Goal: Information Seeking & Learning: Learn about a topic

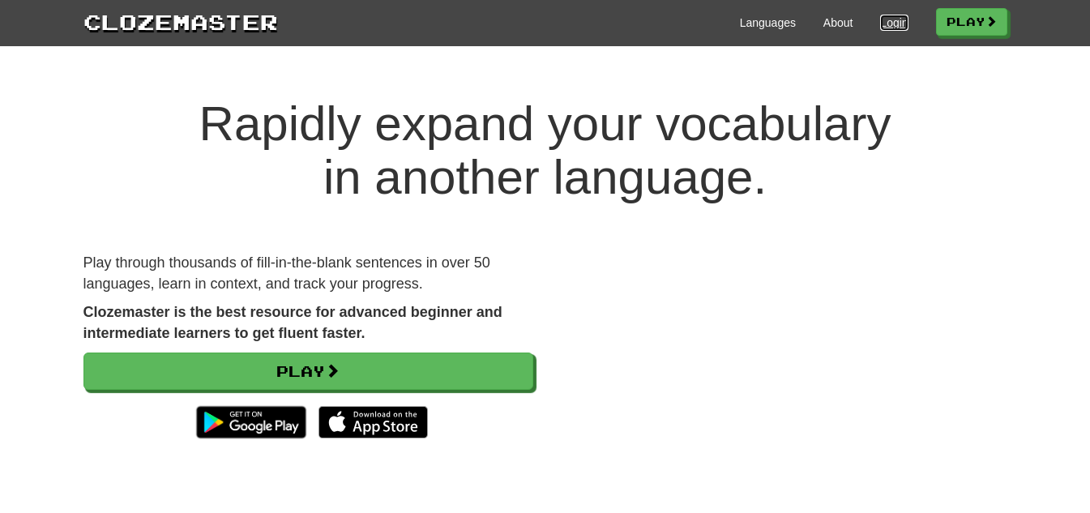
click at [880, 22] on link "Login" at bounding box center [894, 23] width 28 height 16
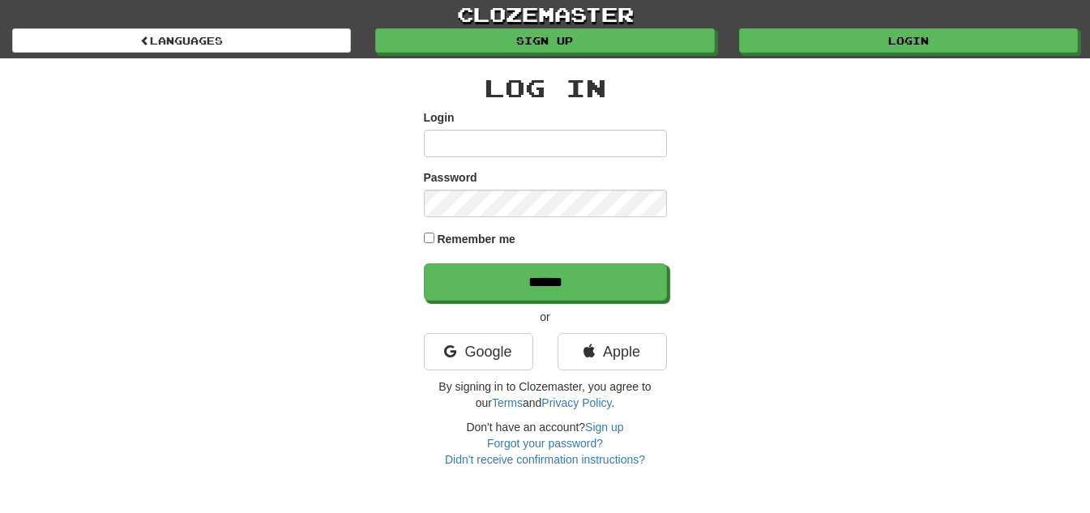
click at [486, 154] on input "Login" at bounding box center [545, 144] width 243 height 28
type input "**********"
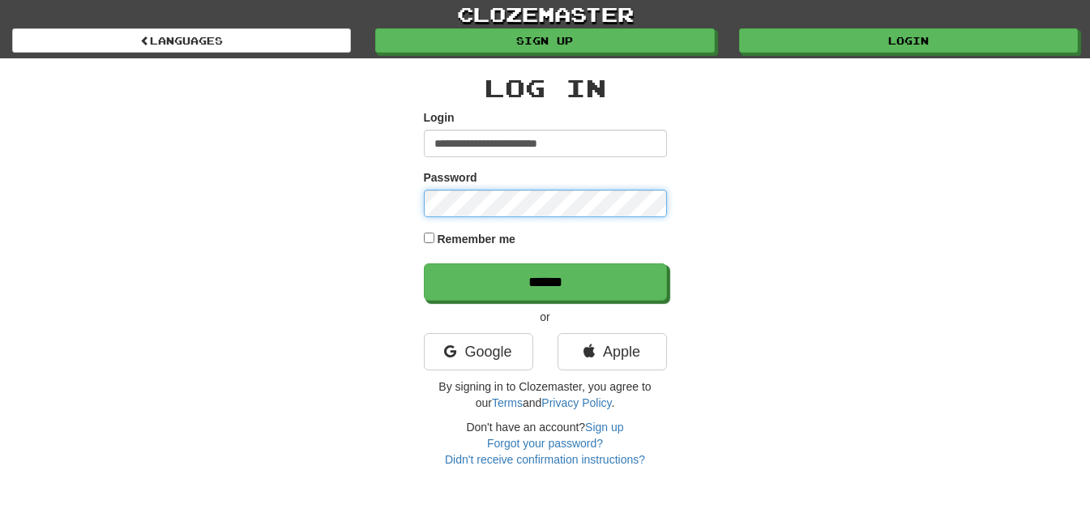
click at [424, 263] on input "******" at bounding box center [545, 281] width 243 height 37
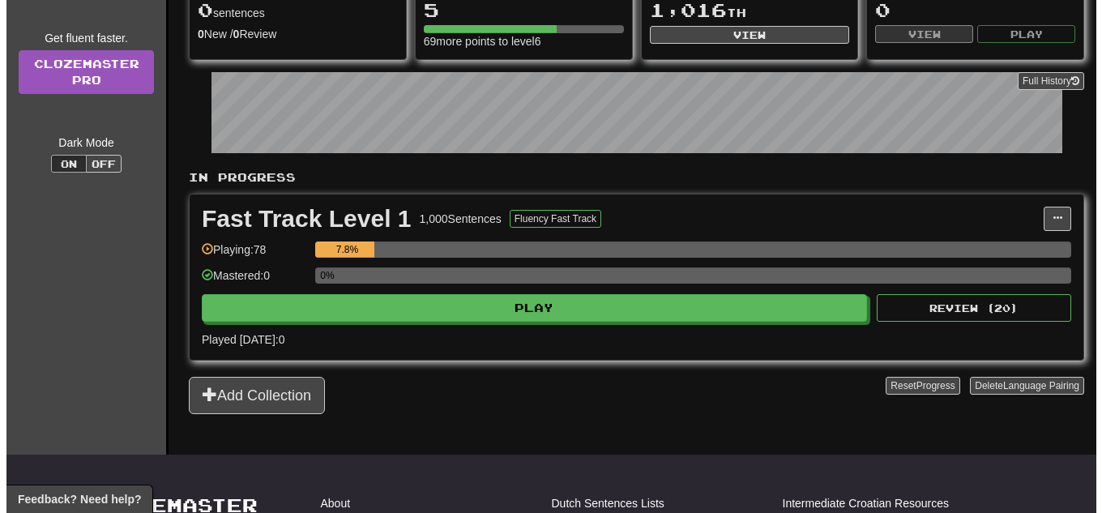
scroll to position [243, 0]
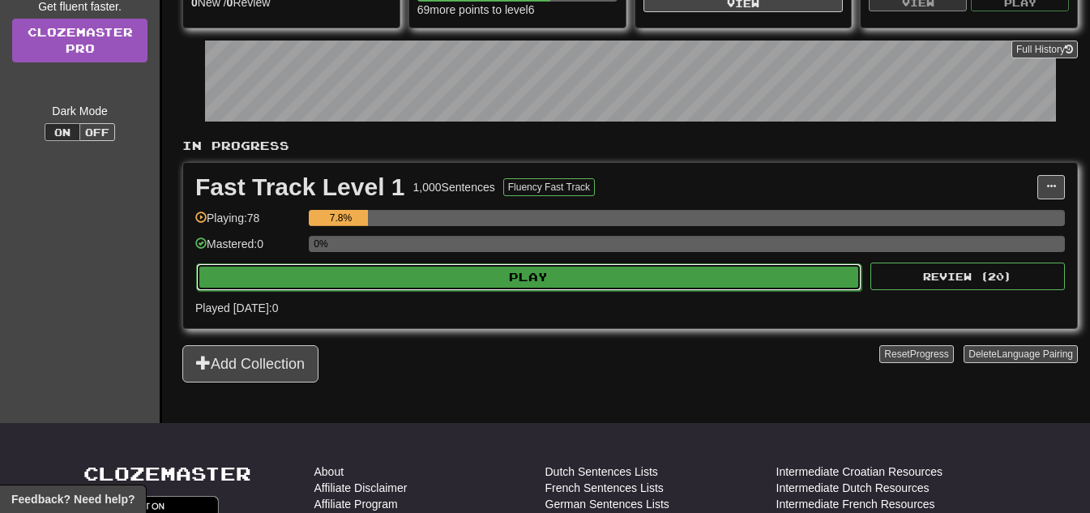
click at [535, 277] on button "Play" at bounding box center [528, 277] width 665 height 28
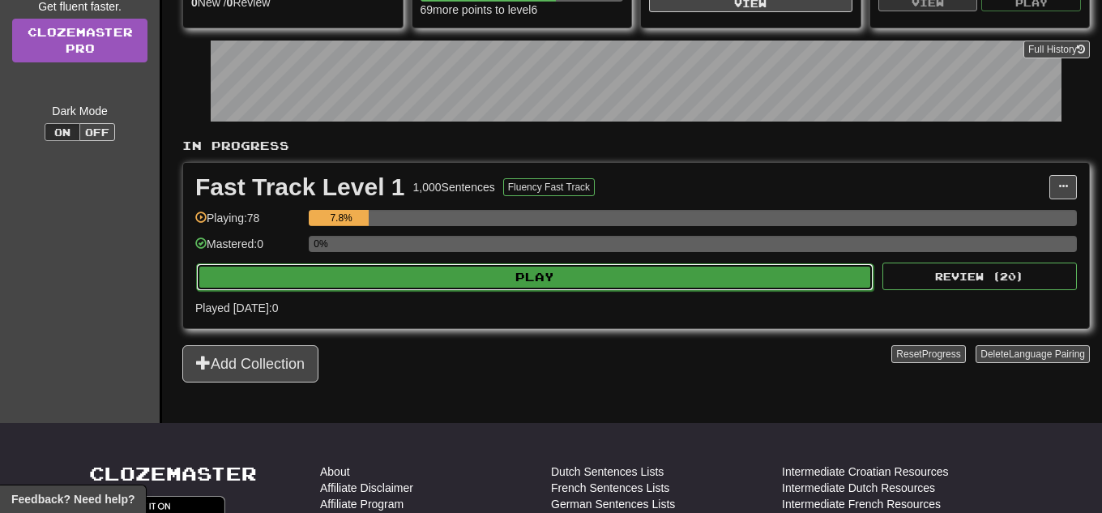
select select "**"
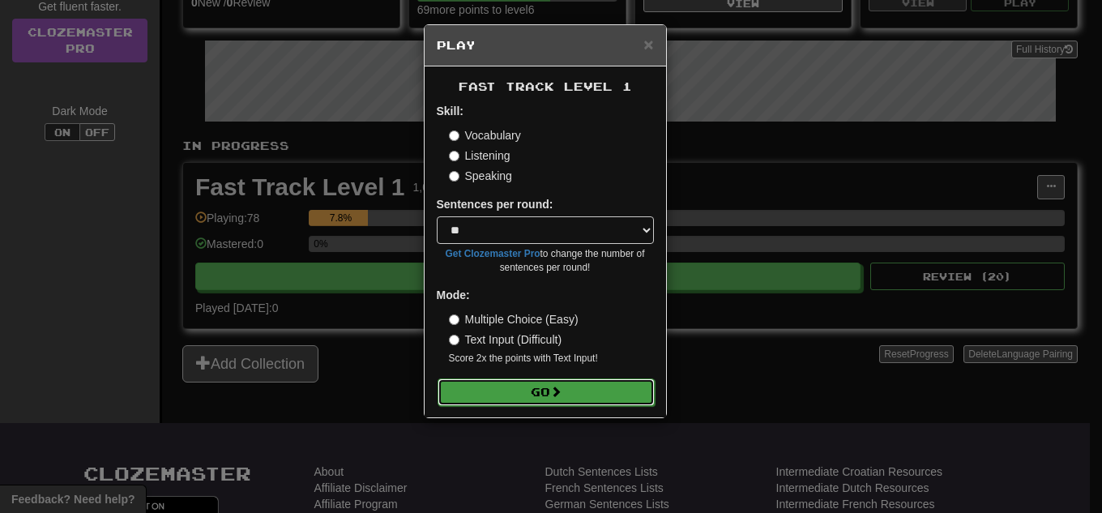
click at [585, 391] on button "Go" at bounding box center [545, 392] width 217 height 28
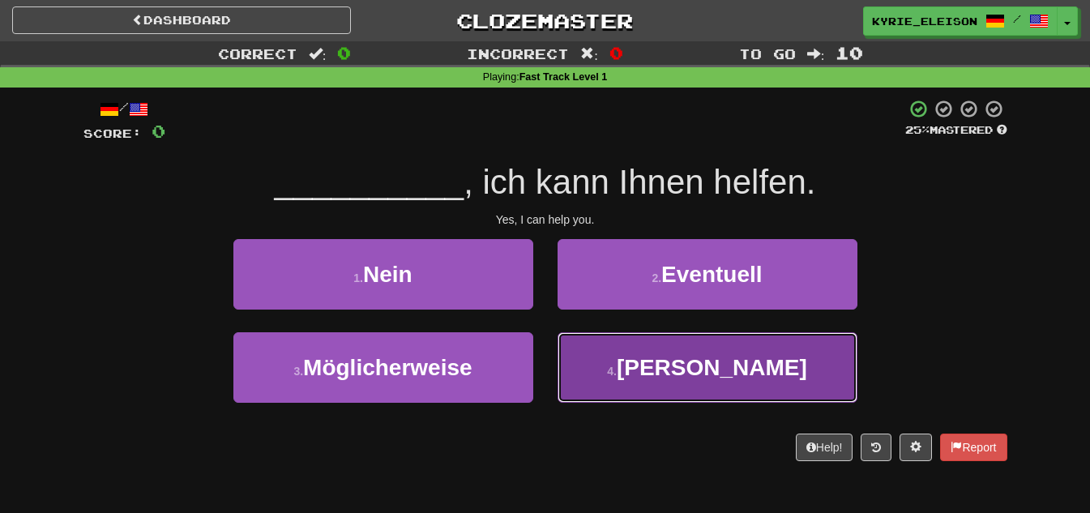
click at [665, 365] on button "4 . Ja" at bounding box center [707, 367] width 300 height 70
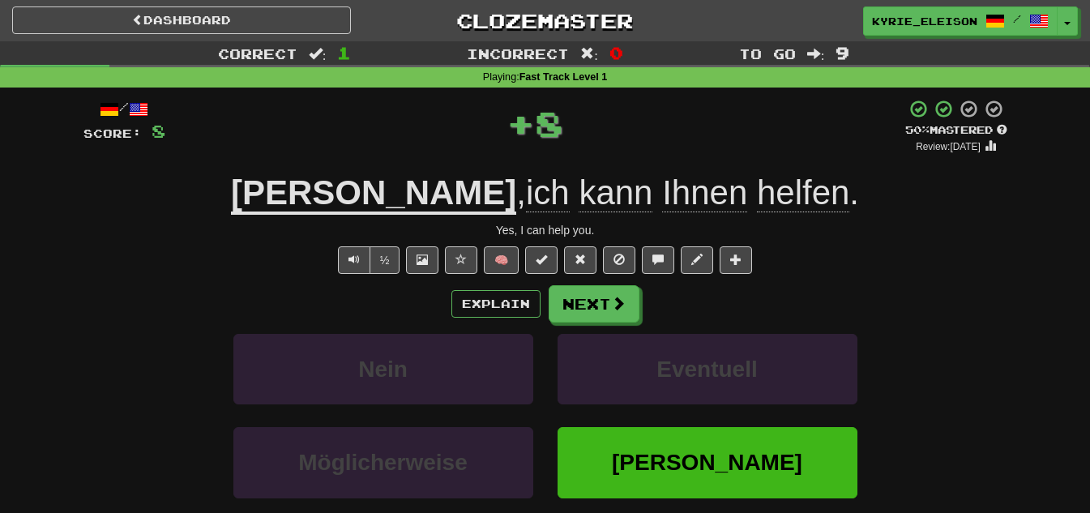
click at [662, 184] on span "Ihnen" at bounding box center [704, 192] width 85 height 39
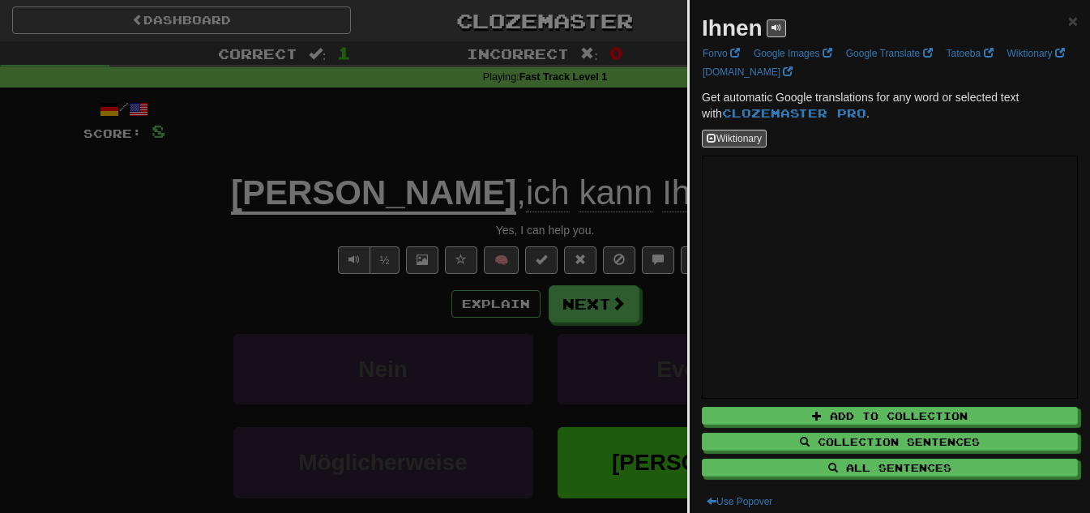
click at [601, 122] on div at bounding box center [545, 256] width 1090 height 513
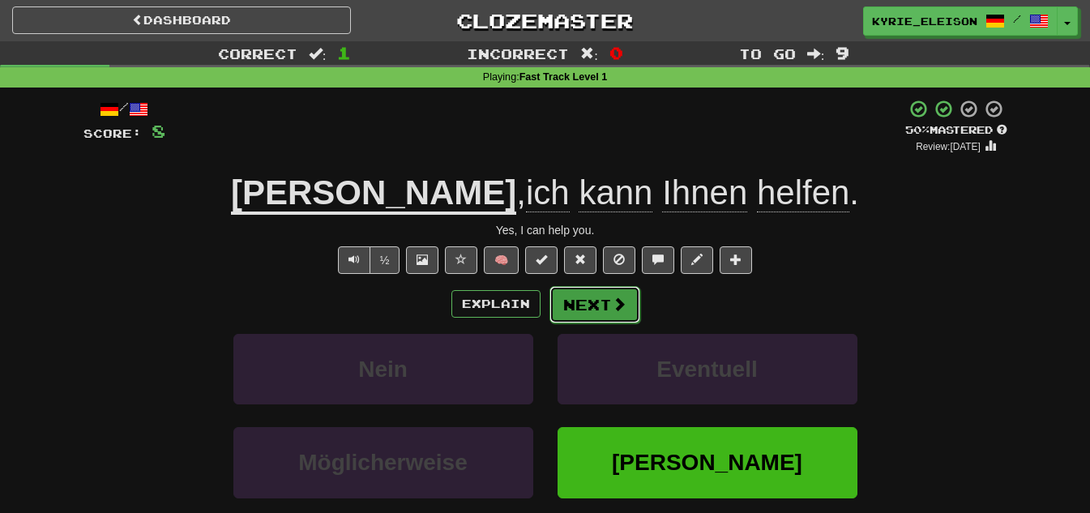
click at [608, 305] on button "Next" at bounding box center [594, 304] width 91 height 37
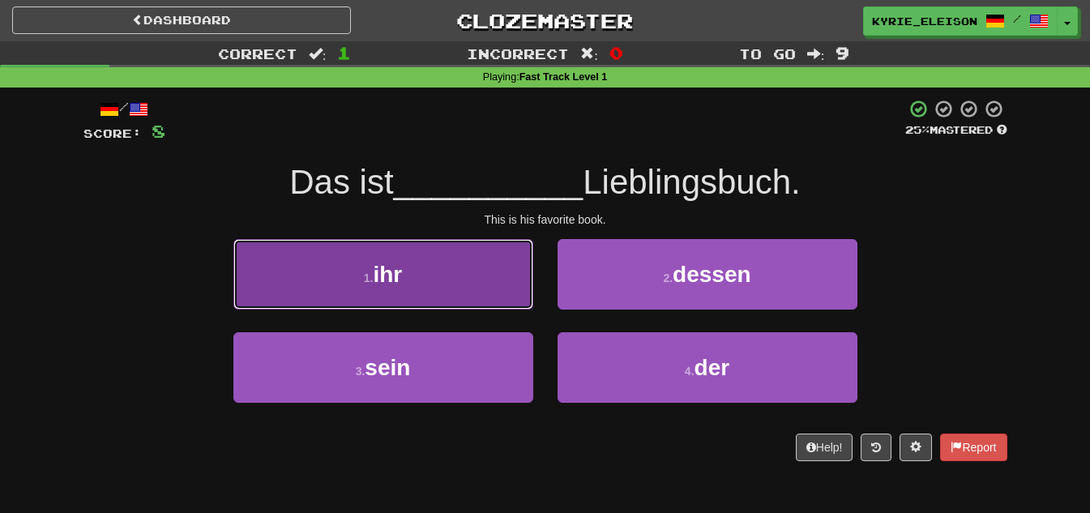
click at [472, 262] on button "1 . ihr" at bounding box center [383, 274] width 300 height 70
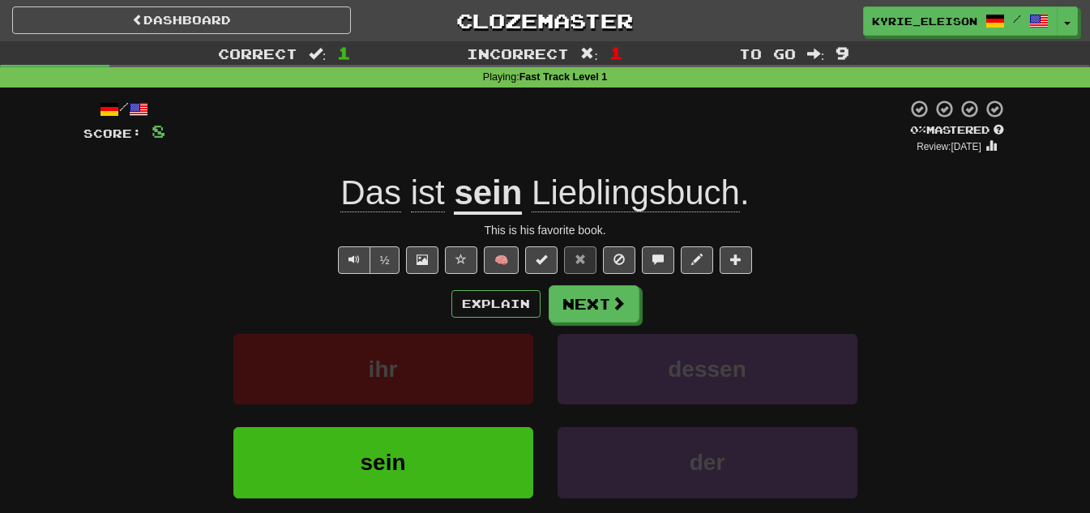
click at [516, 202] on u "sein" at bounding box center [488, 193] width 68 height 41
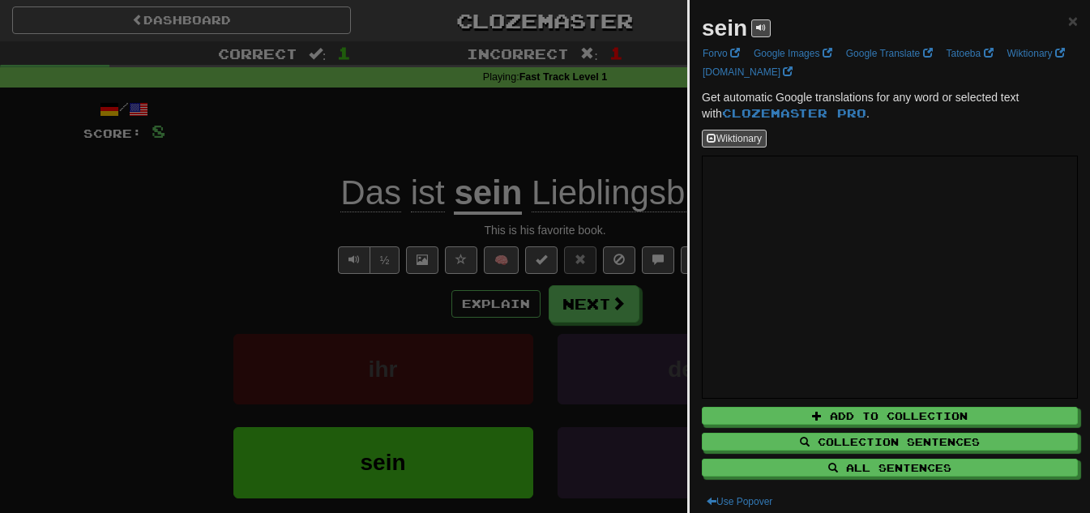
click at [618, 129] on div at bounding box center [545, 256] width 1090 height 513
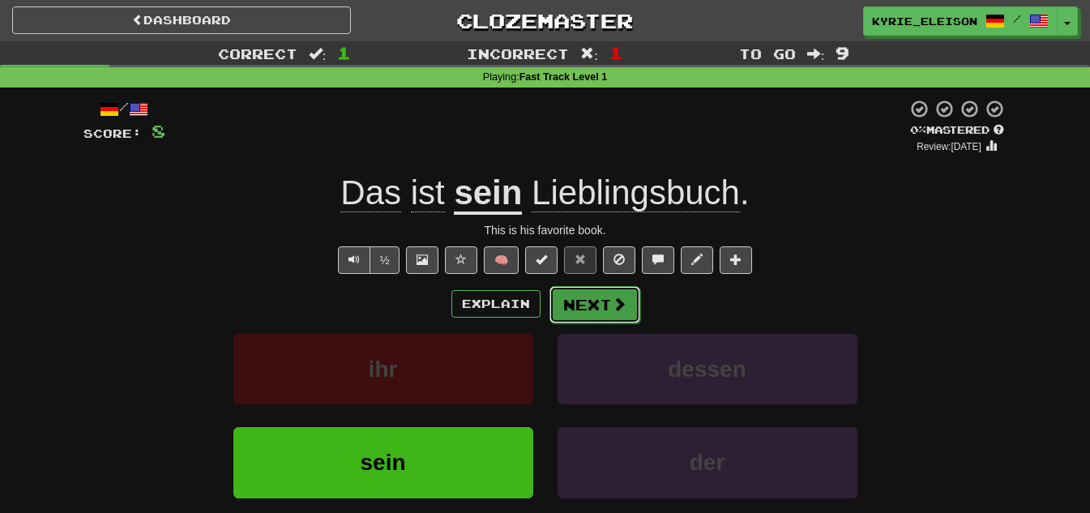
click at [625, 305] on button "Next" at bounding box center [594, 304] width 91 height 37
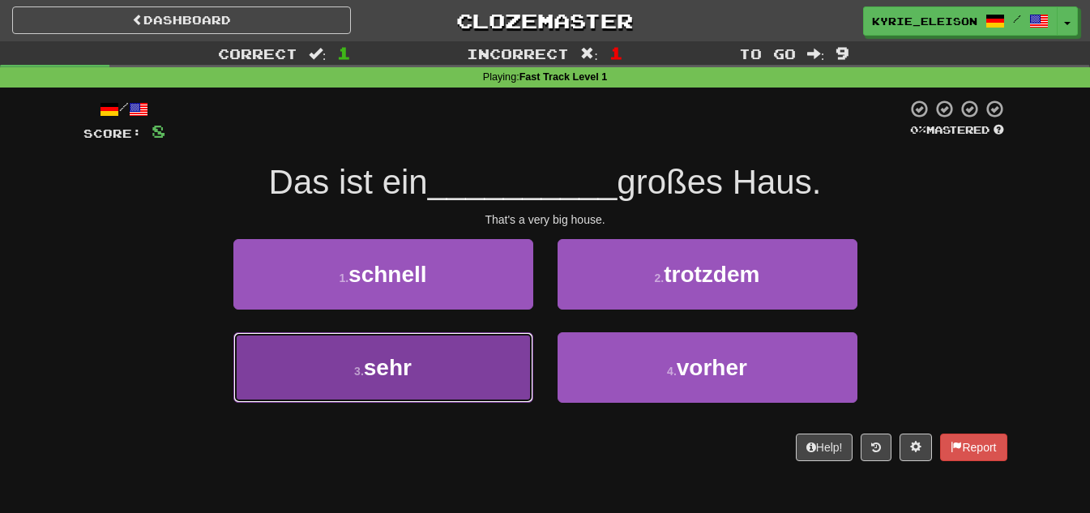
click at [496, 374] on button "3 . sehr" at bounding box center [383, 367] width 300 height 70
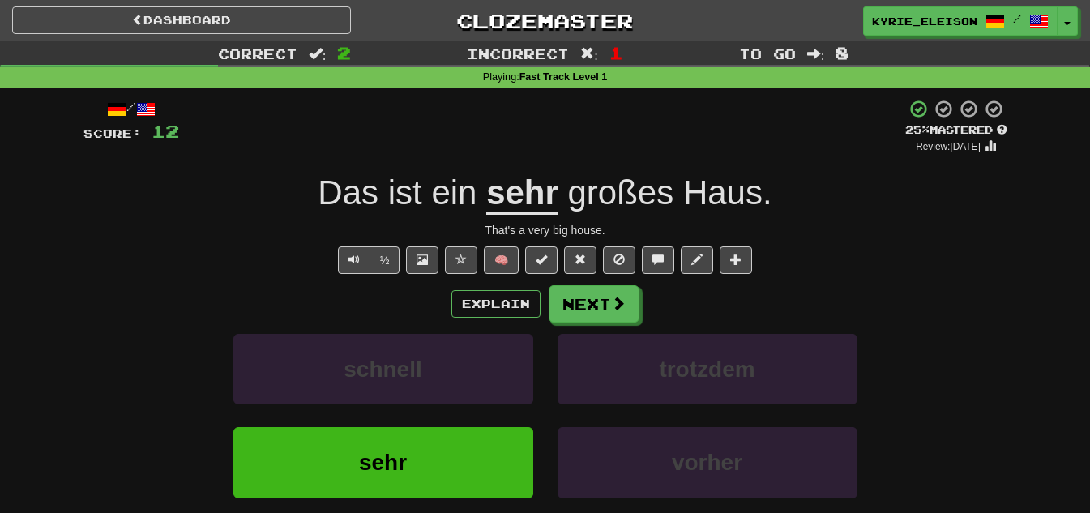
click at [524, 194] on u "sehr" at bounding box center [522, 193] width 72 height 41
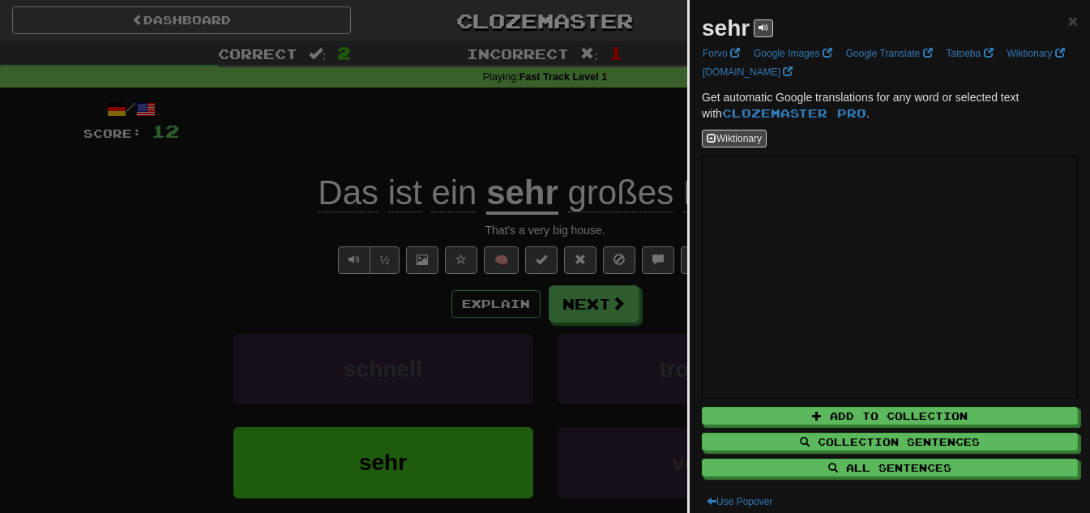
click at [556, 120] on div at bounding box center [545, 256] width 1090 height 513
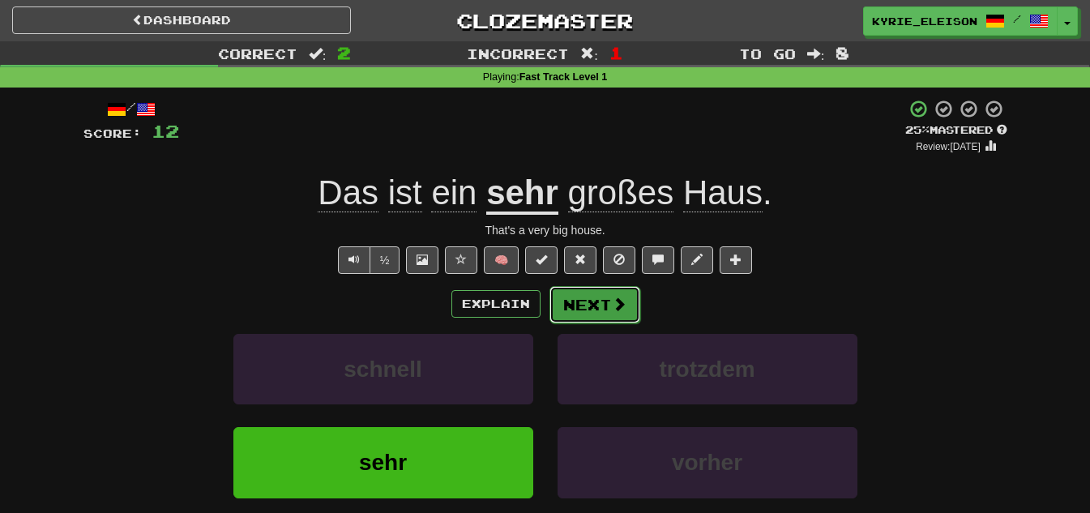
click at [589, 306] on button "Next" at bounding box center [594, 304] width 91 height 37
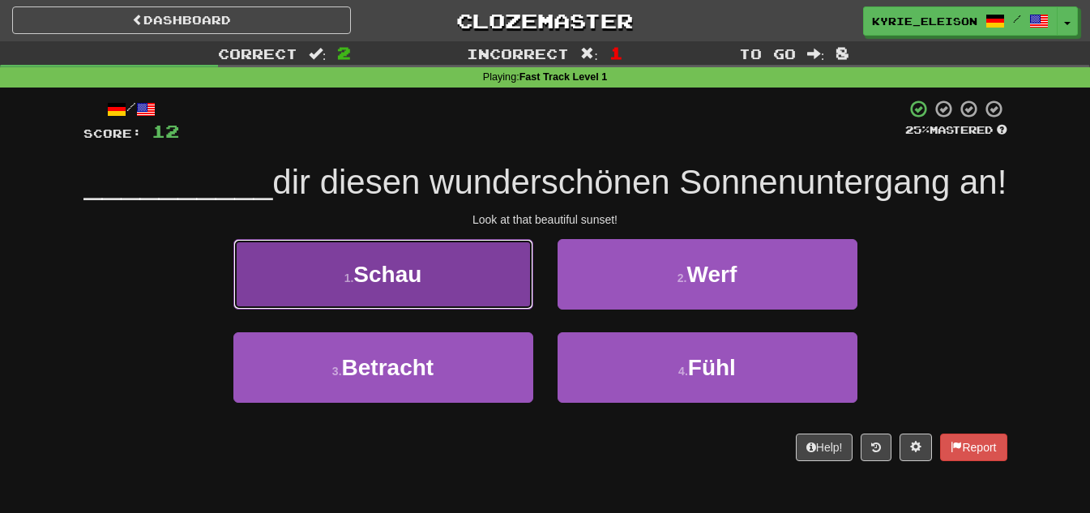
click at [514, 309] on button "1 . Schau" at bounding box center [383, 274] width 300 height 70
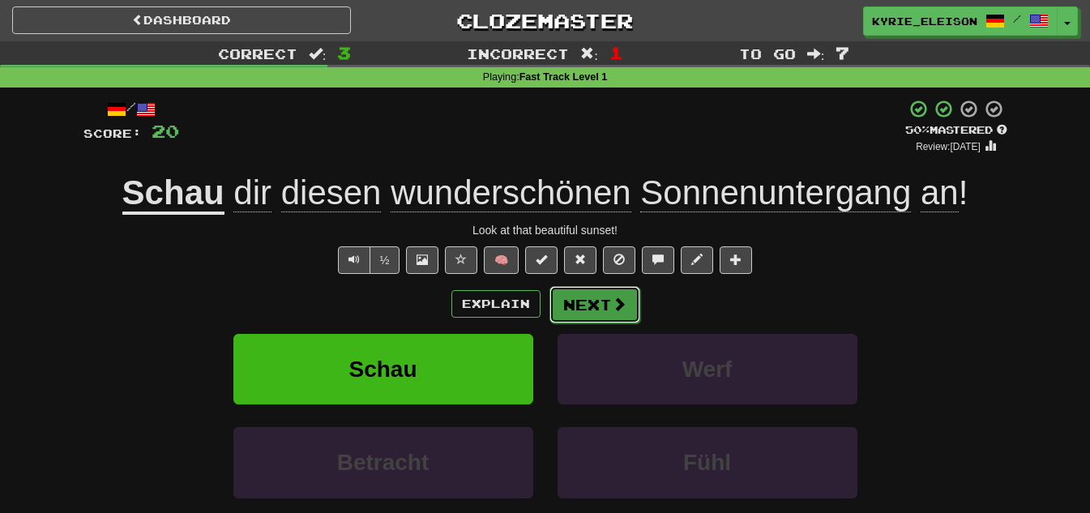
click at [605, 299] on button "Next" at bounding box center [594, 304] width 91 height 37
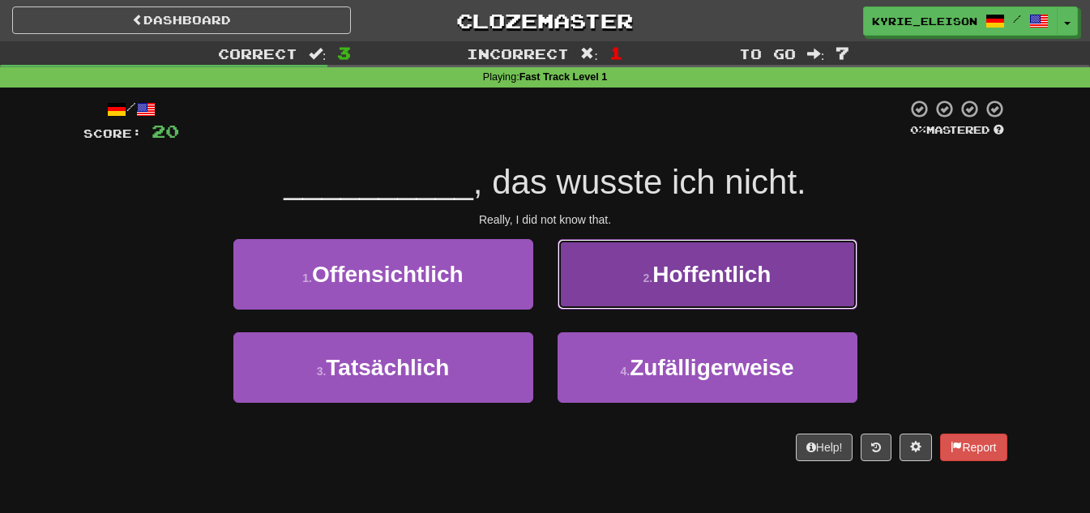
click at [787, 291] on button "2 . Hoffentlich" at bounding box center [707, 274] width 300 height 70
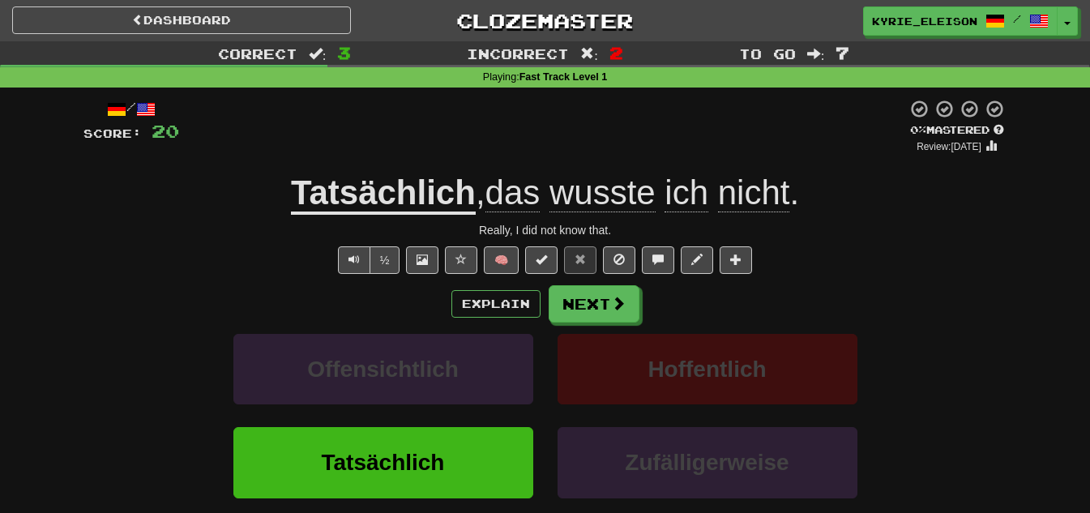
click at [591, 195] on span "wusste" at bounding box center [602, 192] width 106 height 39
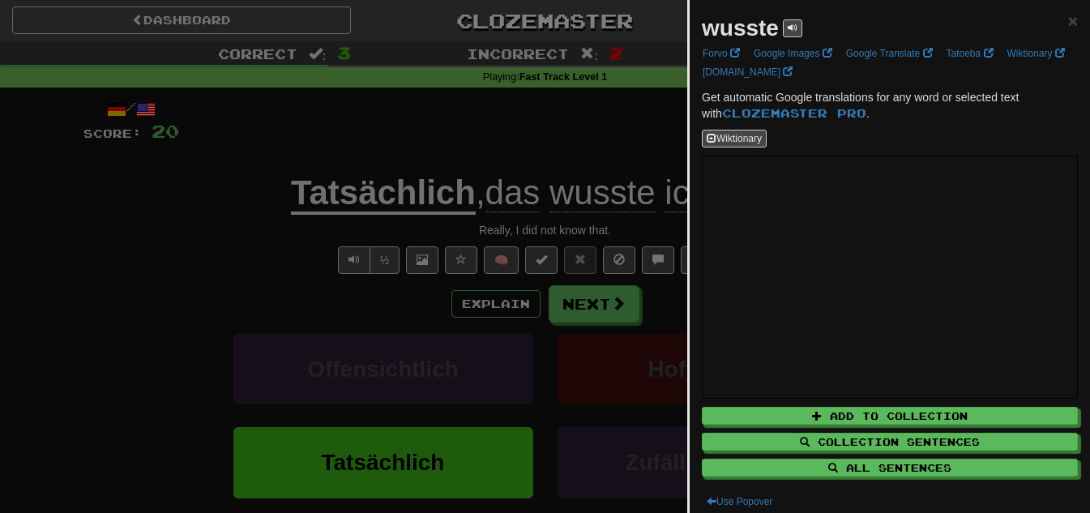
click at [574, 134] on div at bounding box center [545, 256] width 1090 height 513
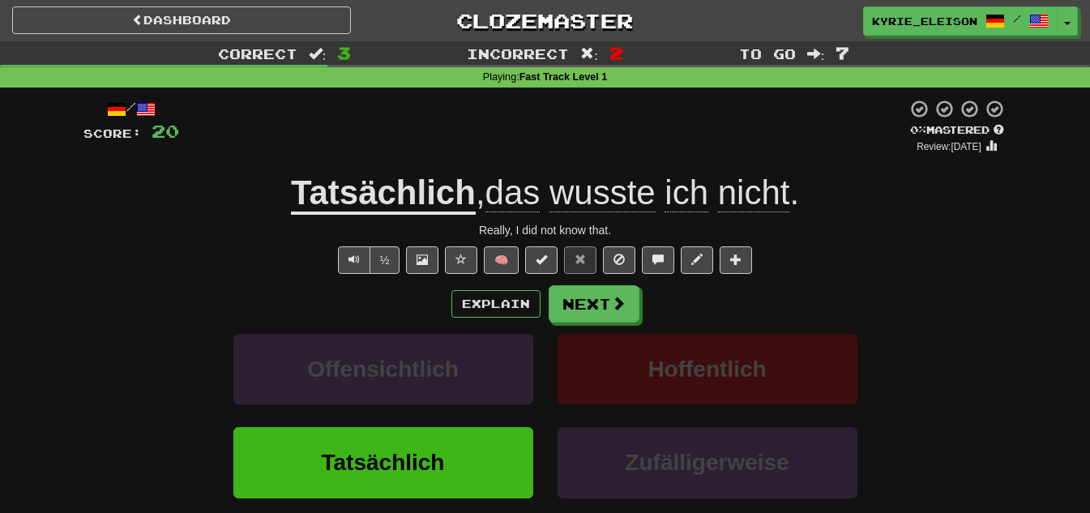
click at [375, 187] on u "Tatsächlich" at bounding box center [383, 193] width 185 height 41
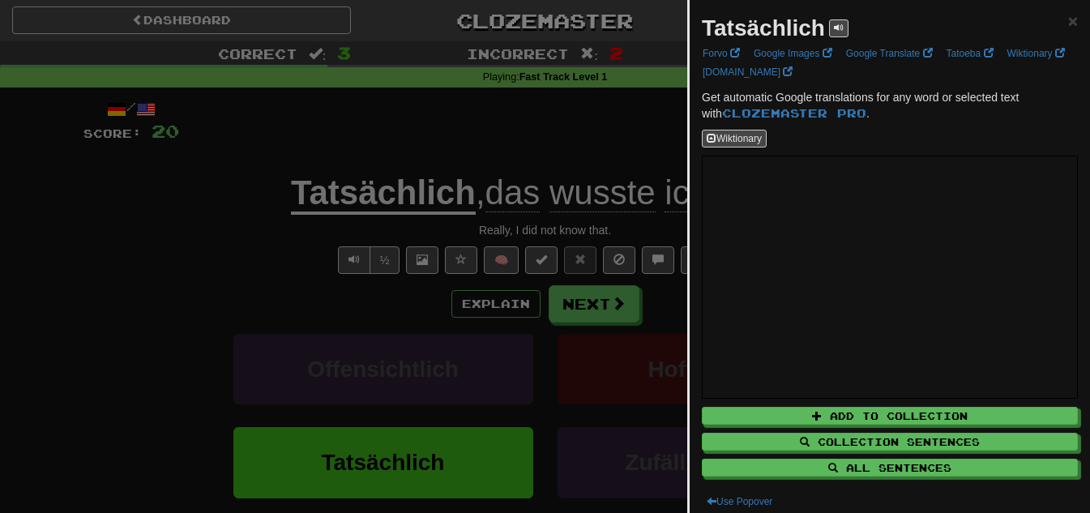
drag, startPoint x: 458, startPoint y: 115, endPoint x: 478, endPoint y: 181, distance: 68.4
click at [458, 116] on div at bounding box center [545, 256] width 1090 height 513
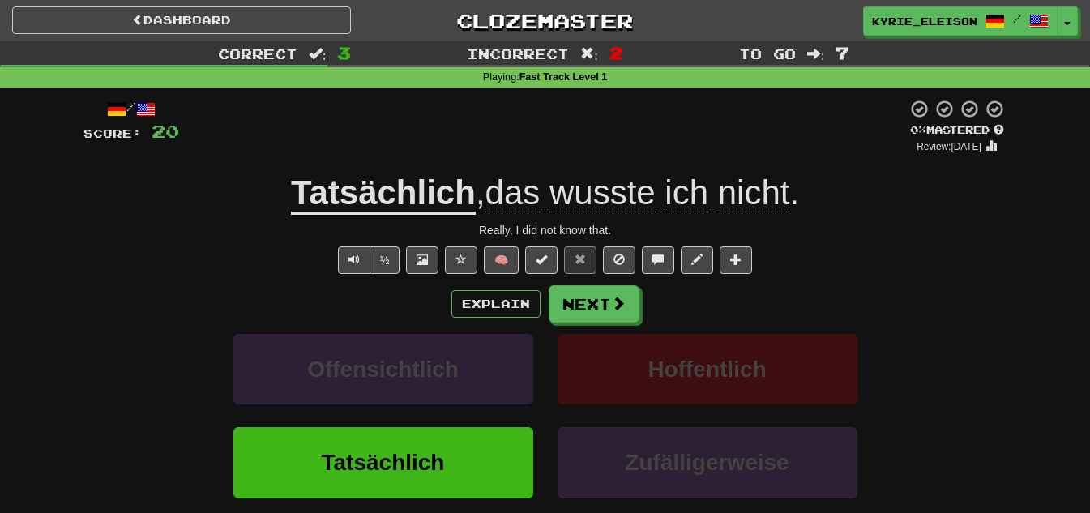
click at [413, 199] on u "Tatsächlich" at bounding box center [383, 193] width 185 height 41
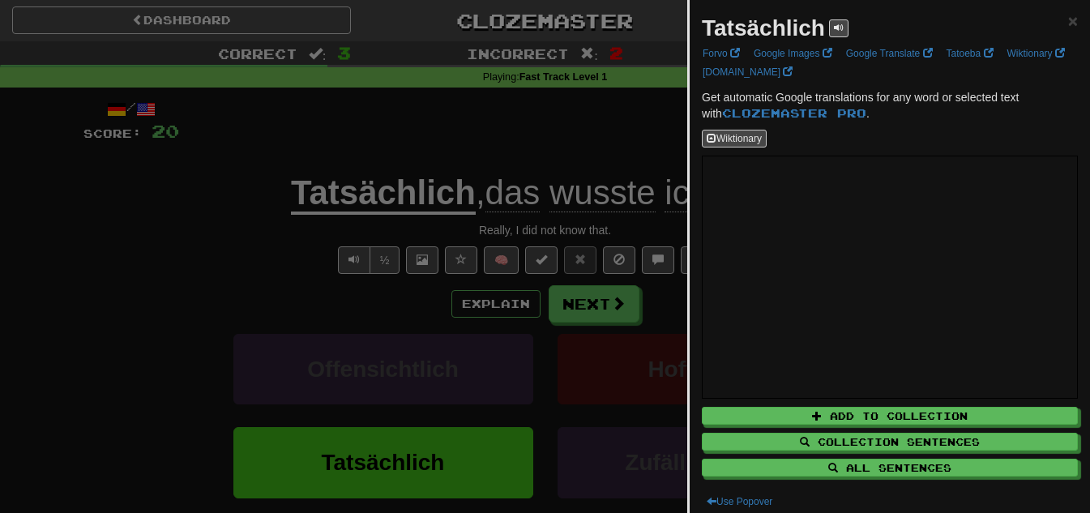
click at [497, 131] on div at bounding box center [545, 256] width 1090 height 513
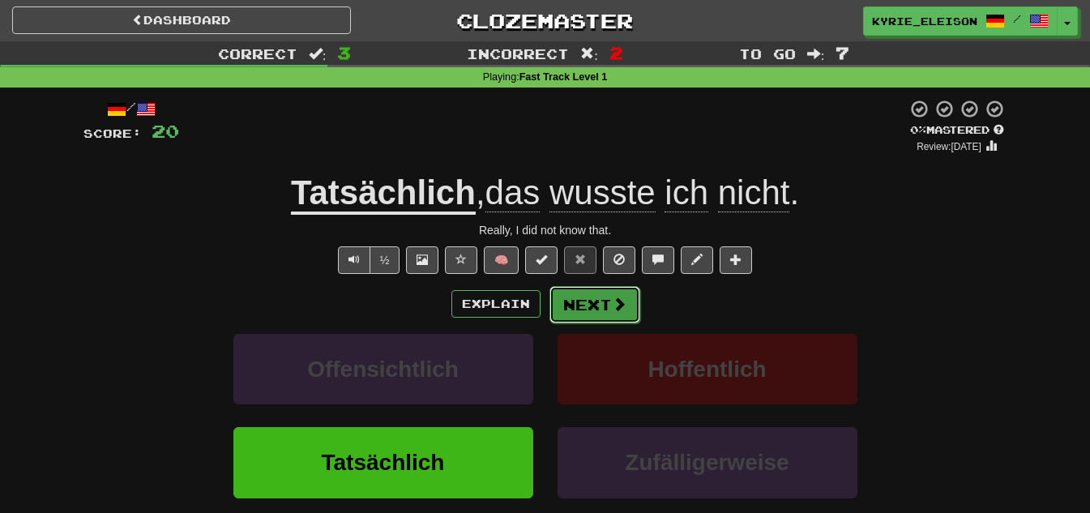
click at [608, 308] on button "Next" at bounding box center [594, 304] width 91 height 37
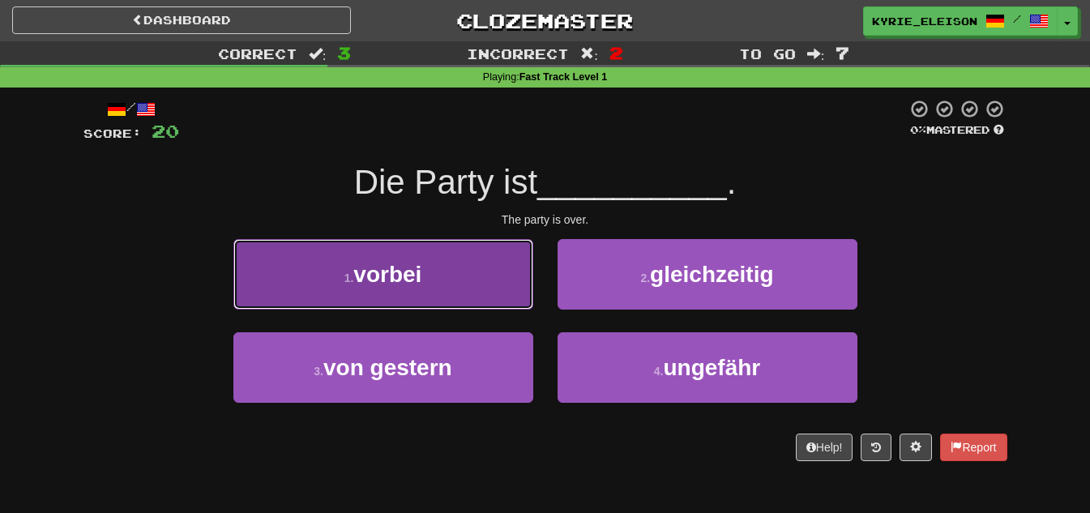
click at [458, 282] on button "1 . vorbei" at bounding box center [383, 274] width 300 height 70
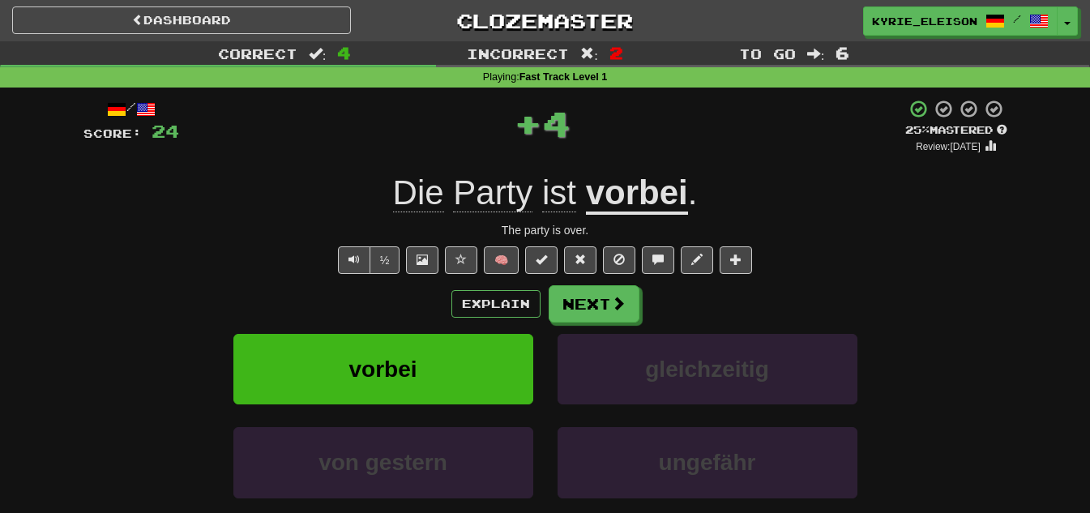
click at [659, 198] on u "vorbei" at bounding box center [637, 193] width 102 height 41
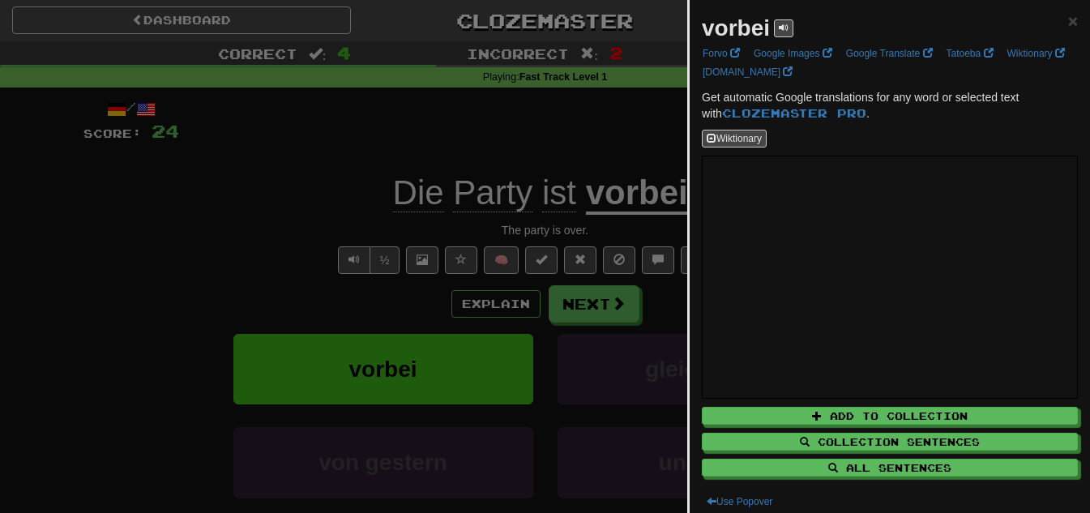
click at [553, 163] on div at bounding box center [545, 256] width 1090 height 513
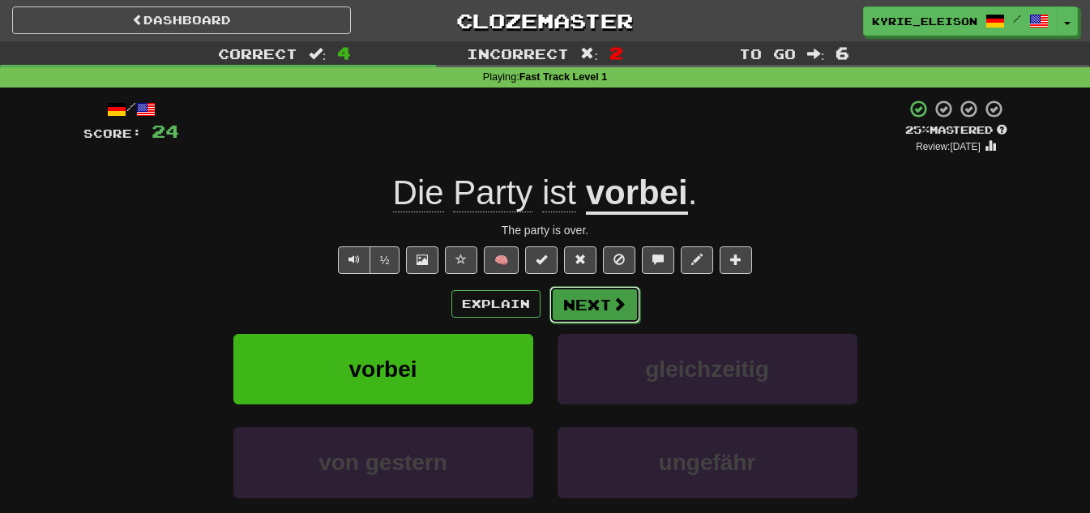
click at [591, 302] on button "Next" at bounding box center [594, 304] width 91 height 37
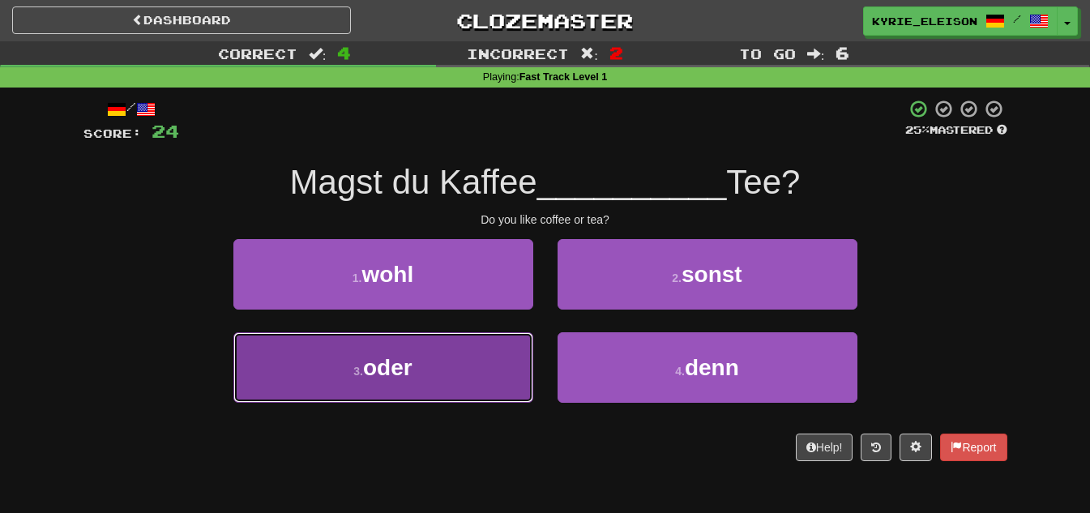
click at [459, 360] on button "3 . oder" at bounding box center [383, 367] width 300 height 70
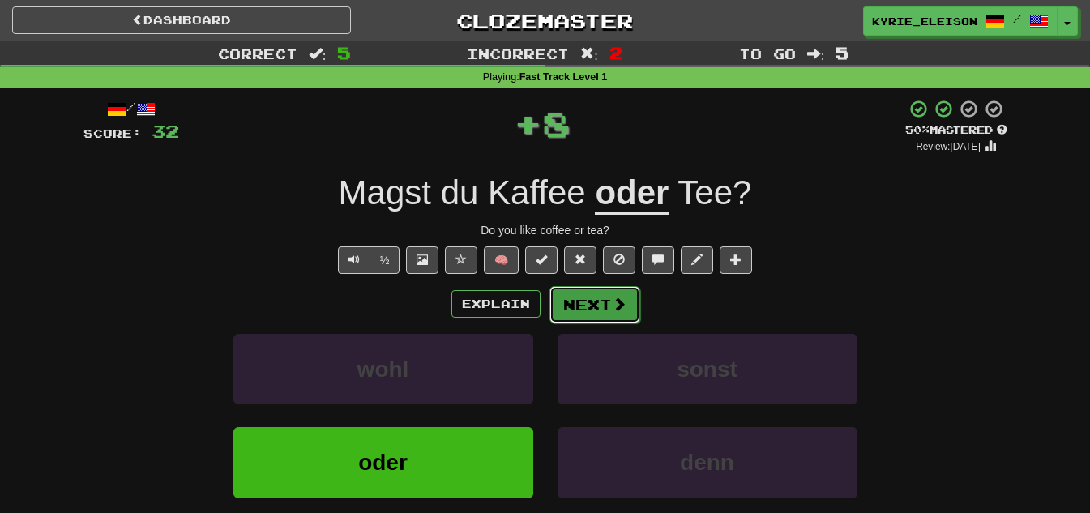
click at [592, 293] on button "Next" at bounding box center [594, 304] width 91 height 37
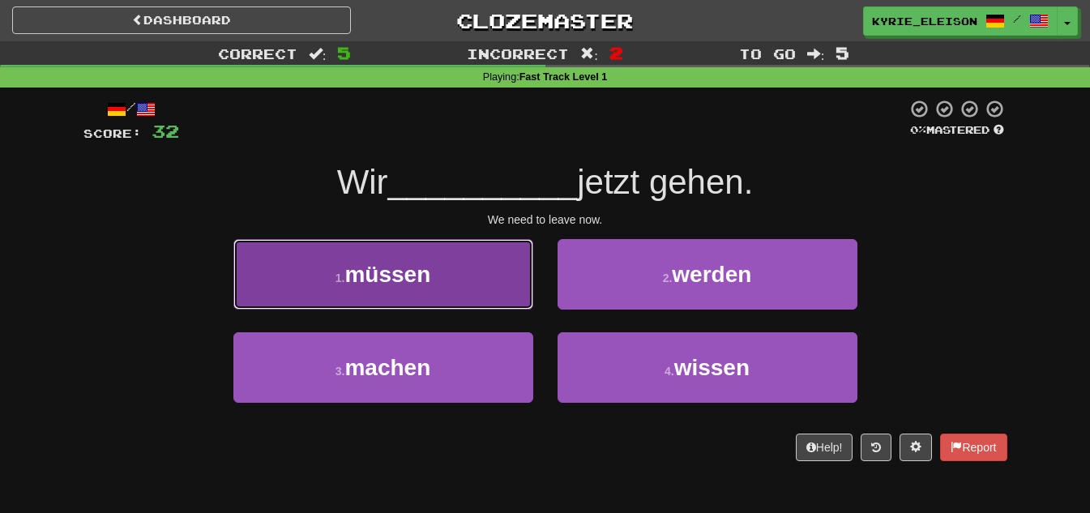
click at [482, 288] on button "1 . müssen" at bounding box center [383, 274] width 300 height 70
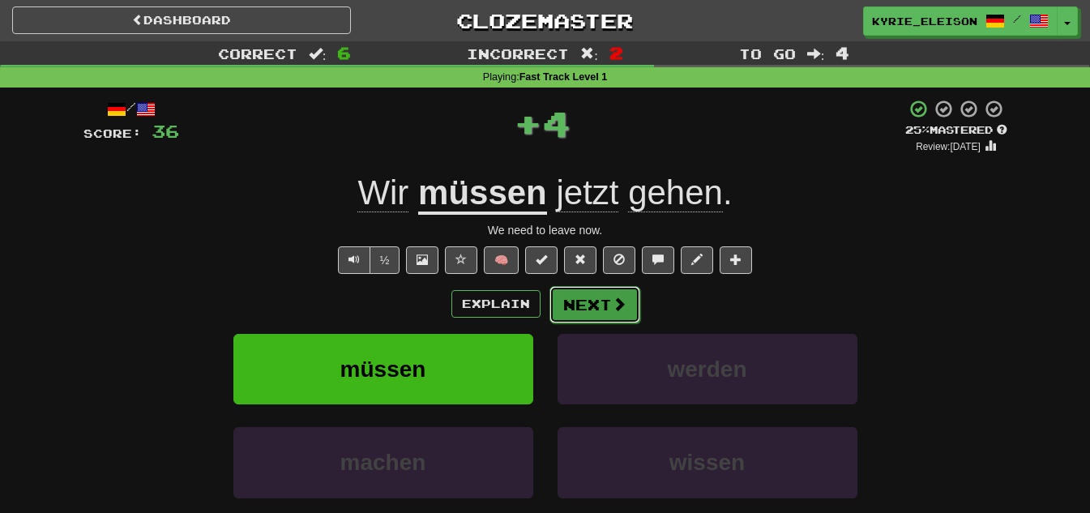
click at [595, 303] on button "Next" at bounding box center [594, 304] width 91 height 37
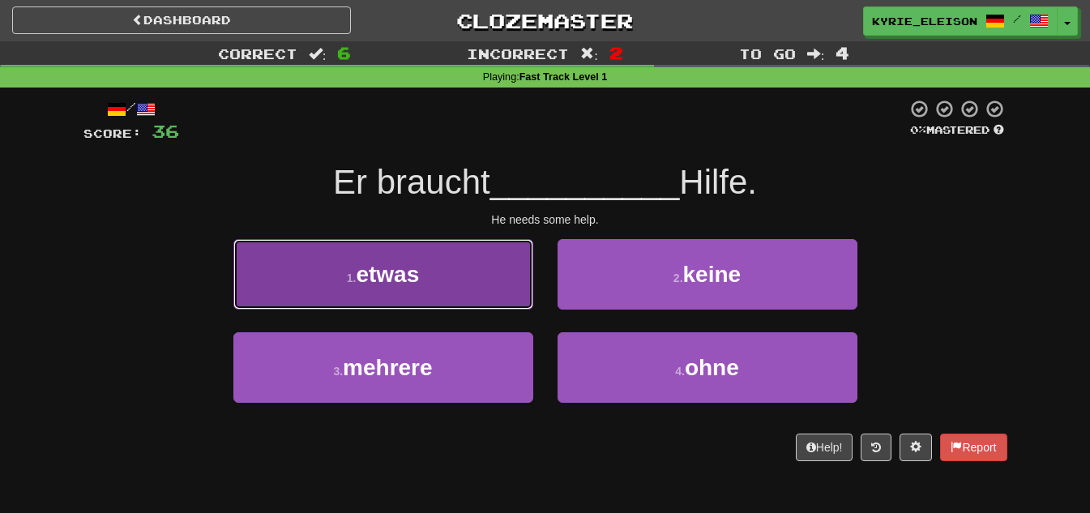
click at [494, 292] on button "1 . etwas" at bounding box center [383, 274] width 300 height 70
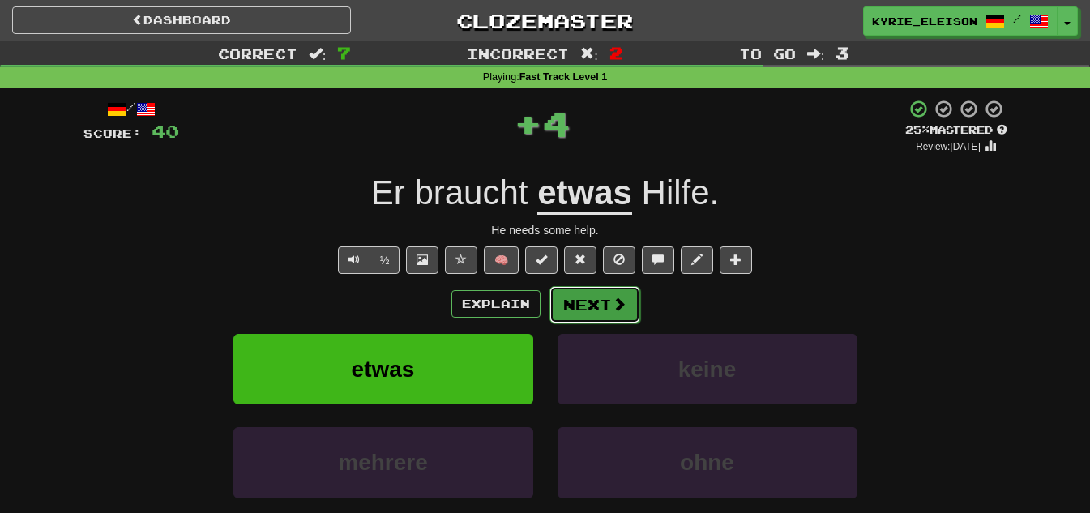
click at [595, 305] on button "Next" at bounding box center [594, 304] width 91 height 37
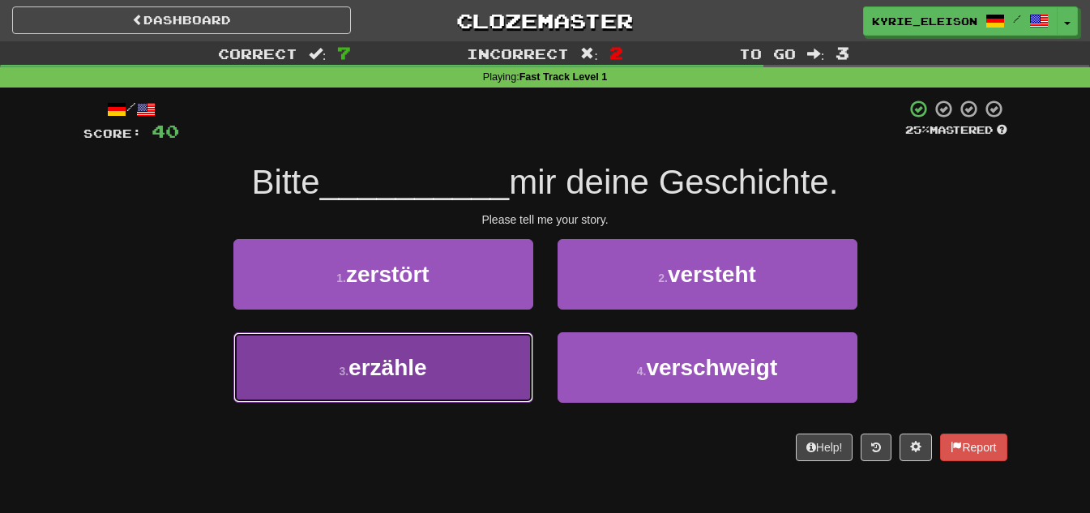
click at [460, 377] on button "3 . erzähle" at bounding box center [383, 367] width 300 height 70
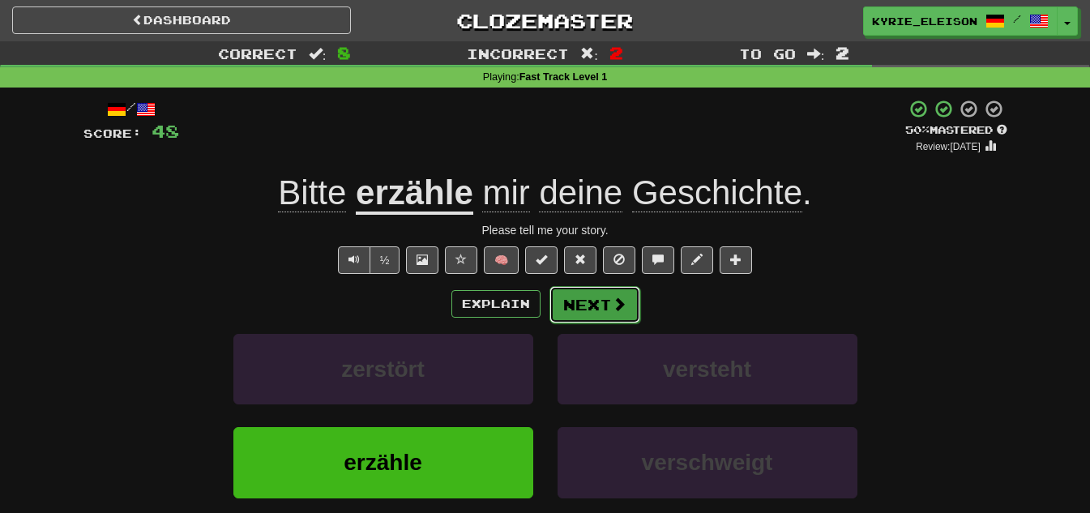
click at [594, 305] on button "Next" at bounding box center [594, 304] width 91 height 37
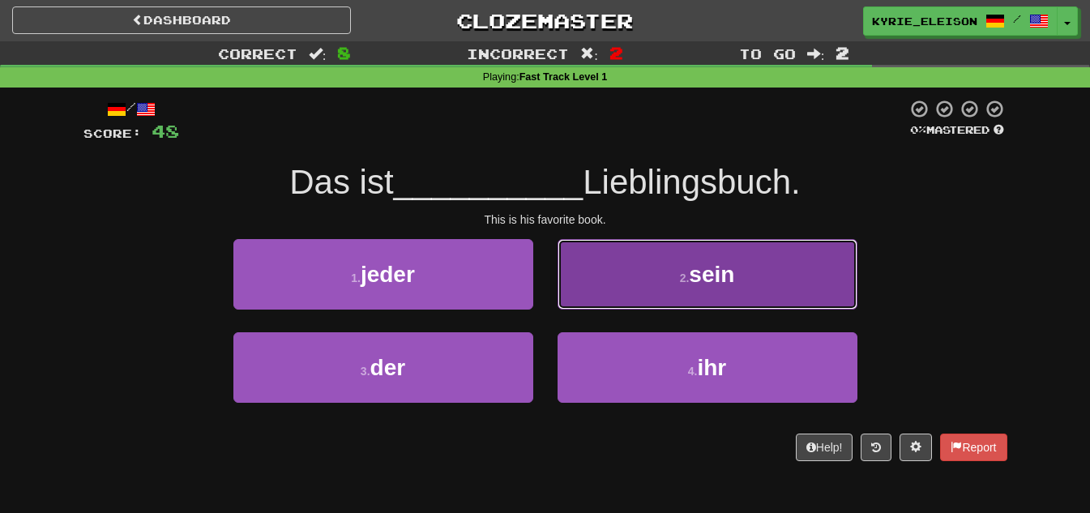
click at [679, 294] on button "2 . sein" at bounding box center [707, 274] width 300 height 70
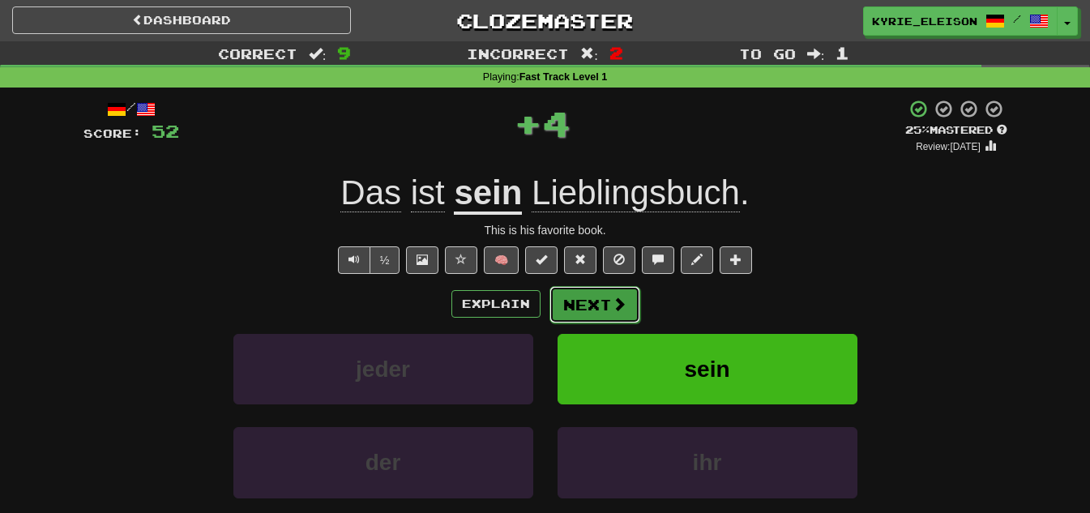
click at [597, 308] on button "Next" at bounding box center [594, 304] width 91 height 37
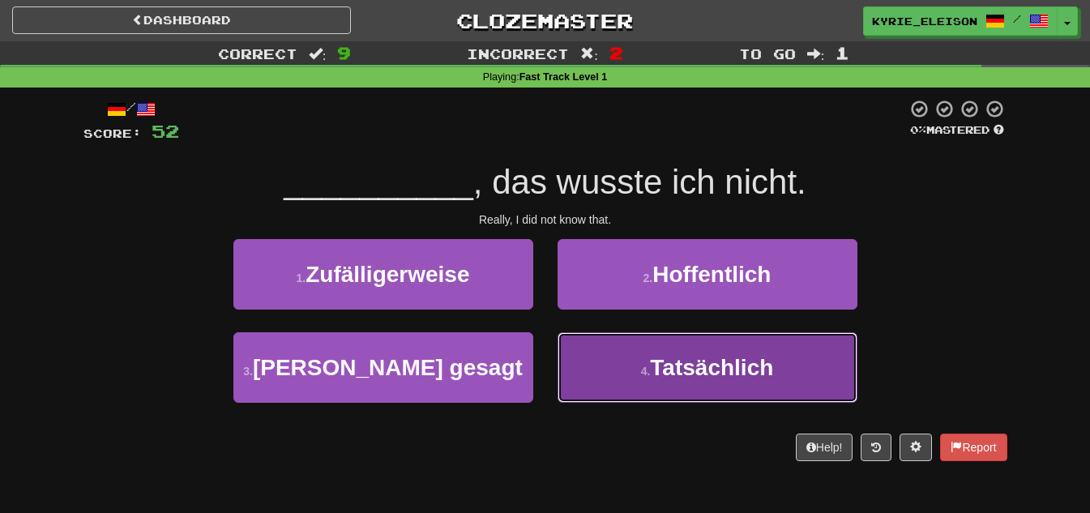
click at [697, 377] on span "Tatsächlich" at bounding box center [711, 367] width 123 height 25
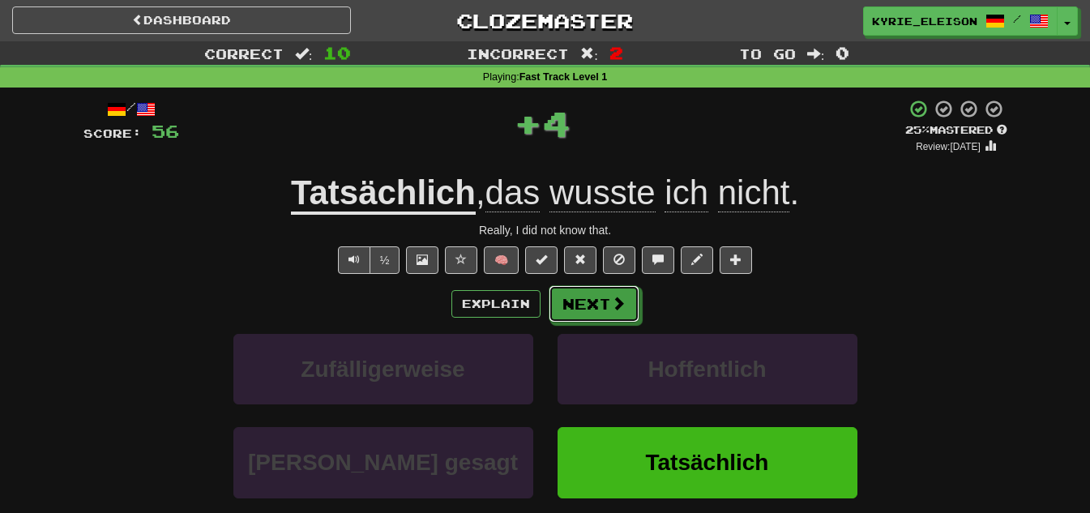
drag, startPoint x: 585, startPoint y: 309, endPoint x: 601, endPoint y: 313, distance: 16.7
click at [587, 309] on button "Next" at bounding box center [593, 303] width 91 height 37
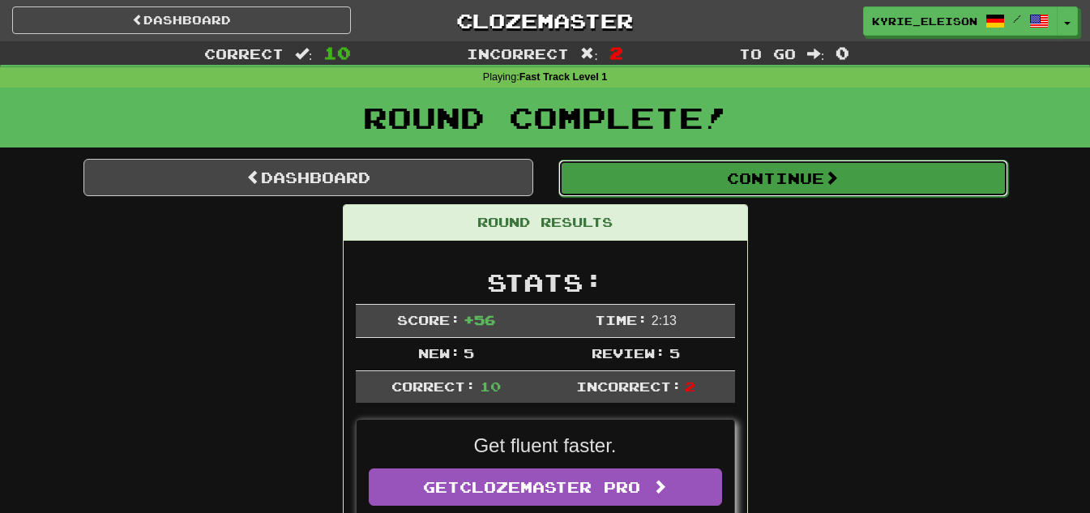
click at [776, 177] on button "Continue" at bounding box center [783, 178] width 450 height 37
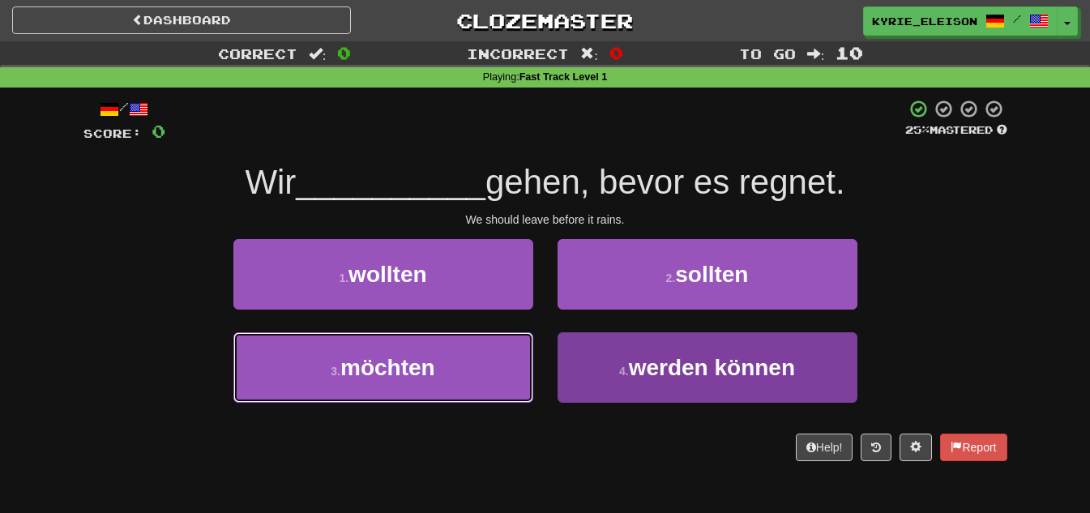
drag, startPoint x: 474, startPoint y: 367, endPoint x: 633, endPoint y: 466, distance: 187.7
click at [473, 368] on button "3 . möchten" at bounding box center [383, 367] width 300 height 70
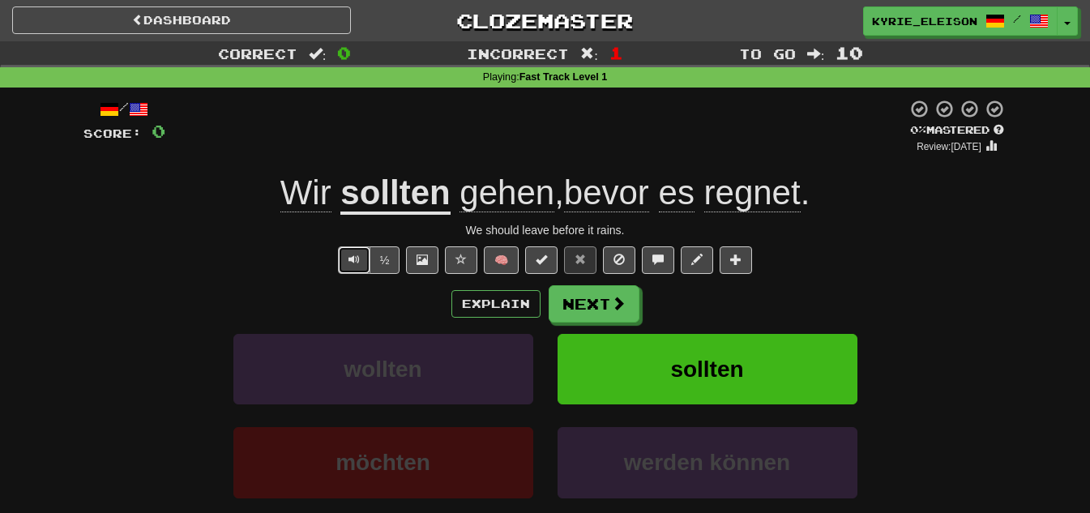
click at [352, 255] on span "Text-to-speech controls" at bounding box center [353, 259] width 11 height 11
click at [616, 311] on span at bounding box center [619, 303] width 15 height 15
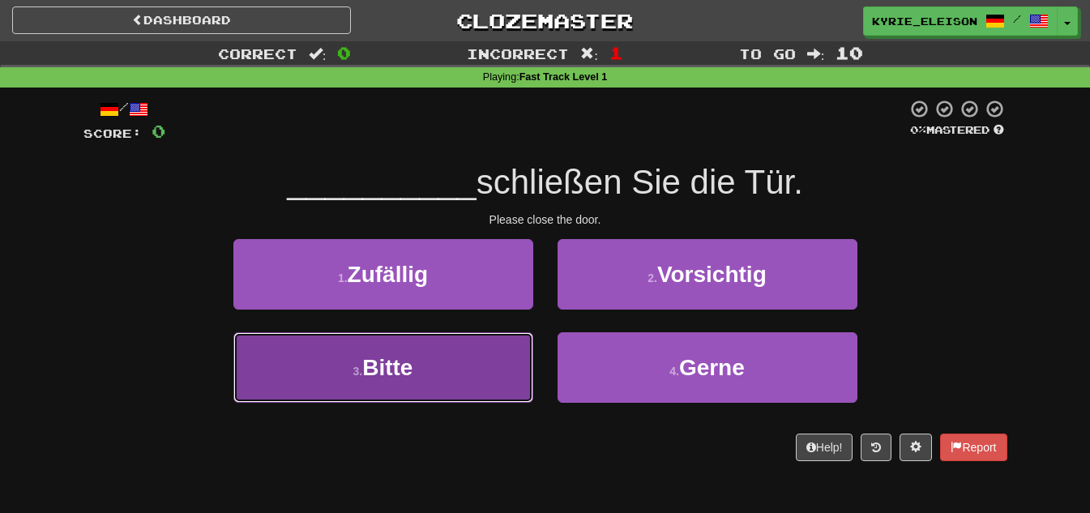
click at [459, 369] on button "3 . Bitte" at bounding box center [383, 367] width 300 height 70
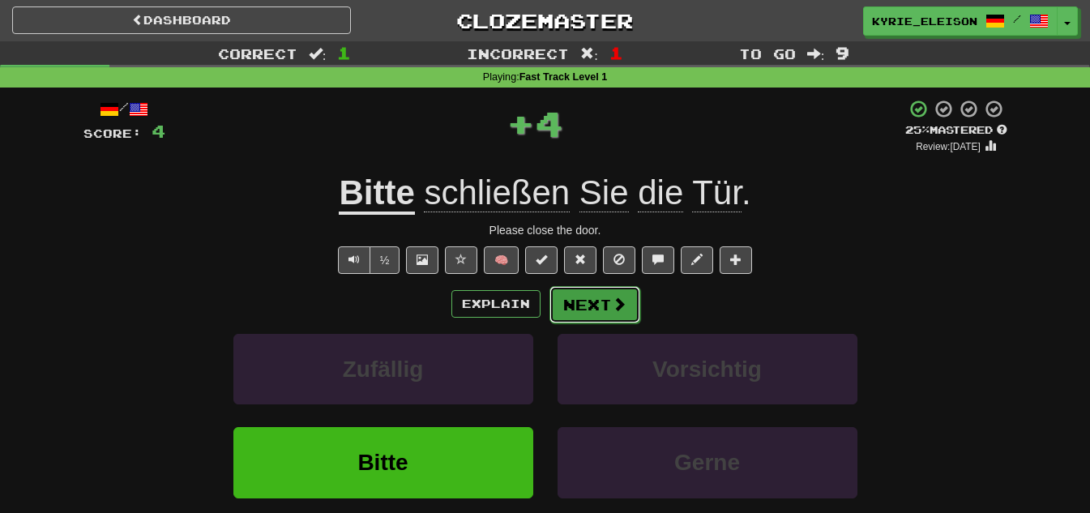
click at [582, 309] on button "Next" at bounding box center [594, 304] width 91 height 37
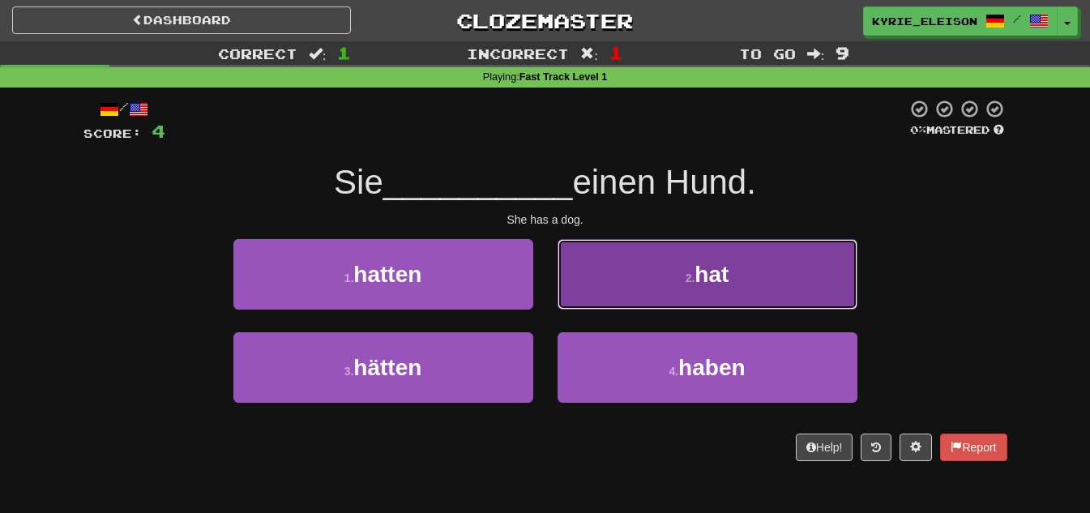
click at [657, 292] on button "2 . hat" at bounding box center [707, 274] width 300 height 70
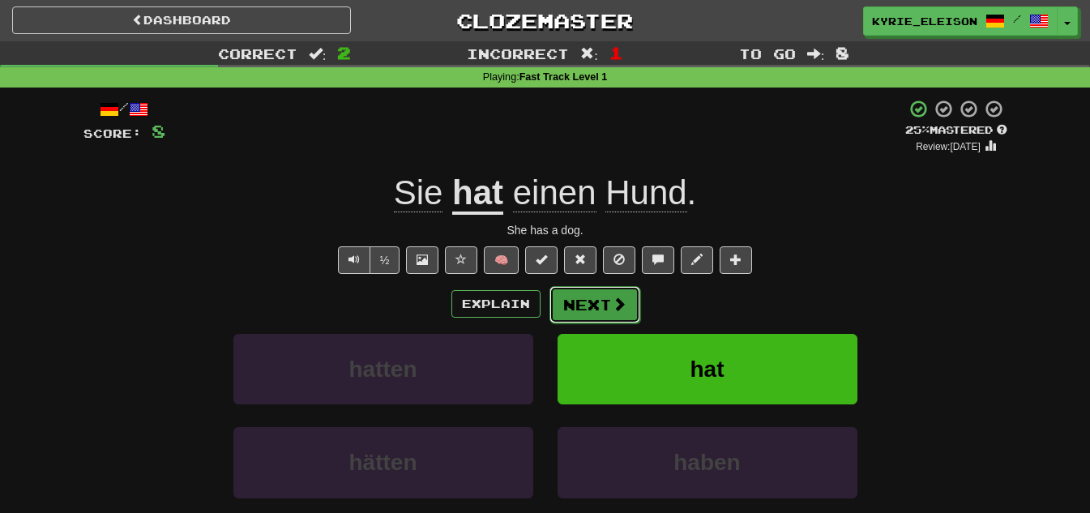
click at [604, 295] on button "Next" at bounding box center [594, 304] width 91 height 37
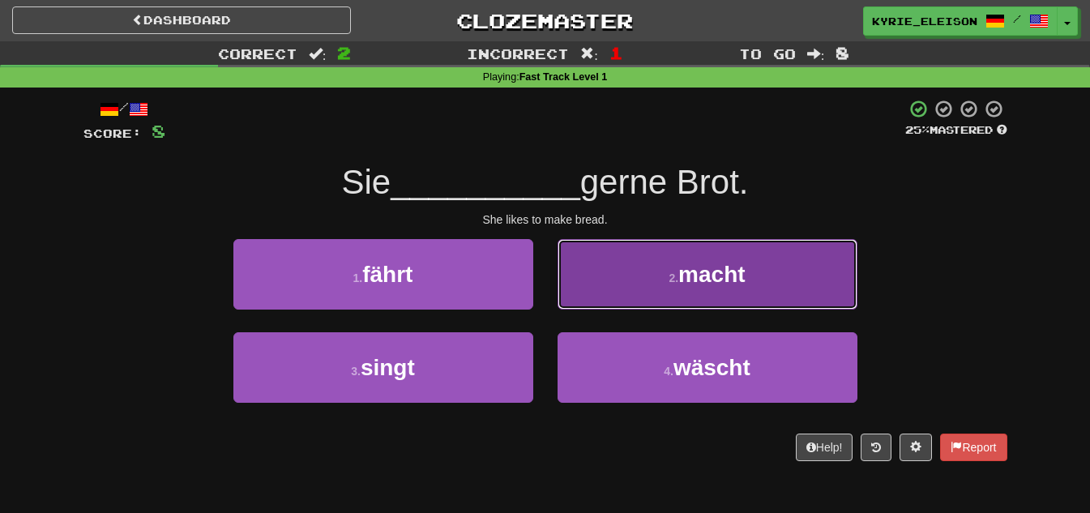
click at [662, 291] on button "2 . macht" at bounding box center [707, 274] width 300 height 70
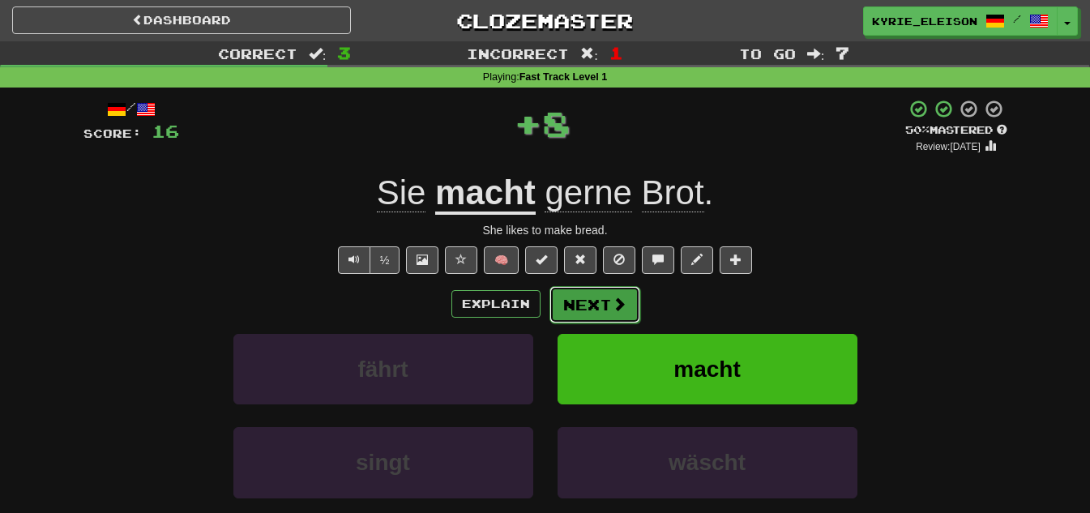
click at [599, 306] on button "Next" at bounding box center [594, 304] width 91 height 37
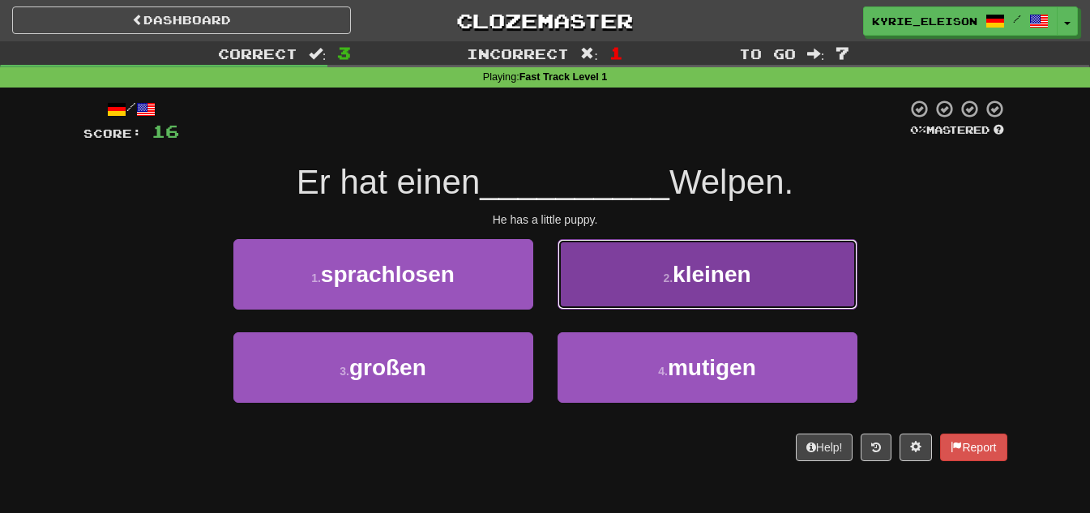
click at [693, 262] on span "kleinen" at bounding box center [711, 274] width 78 height 25
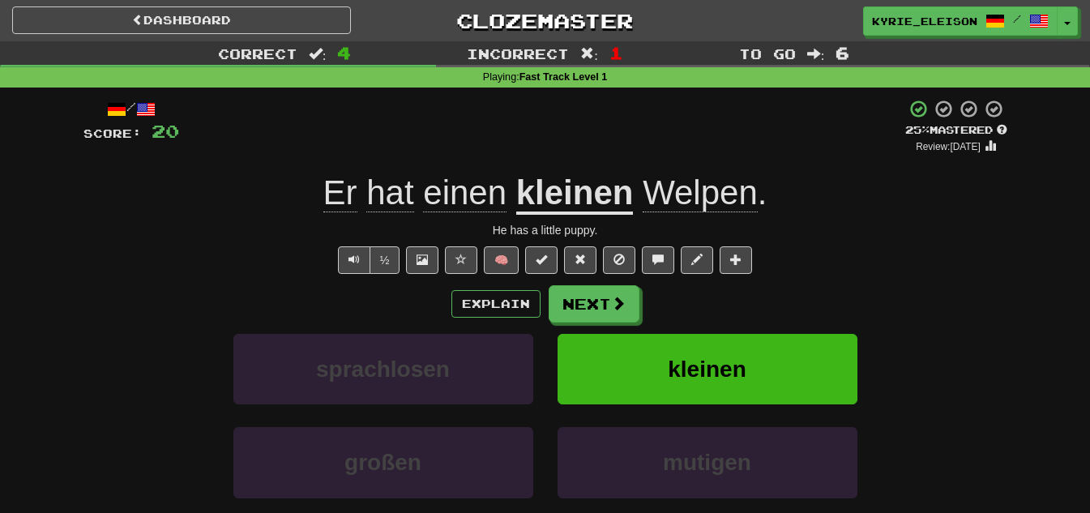
click at [666, 196] on span "Welpen" at bounding box center [699, 192] width 115 height 39
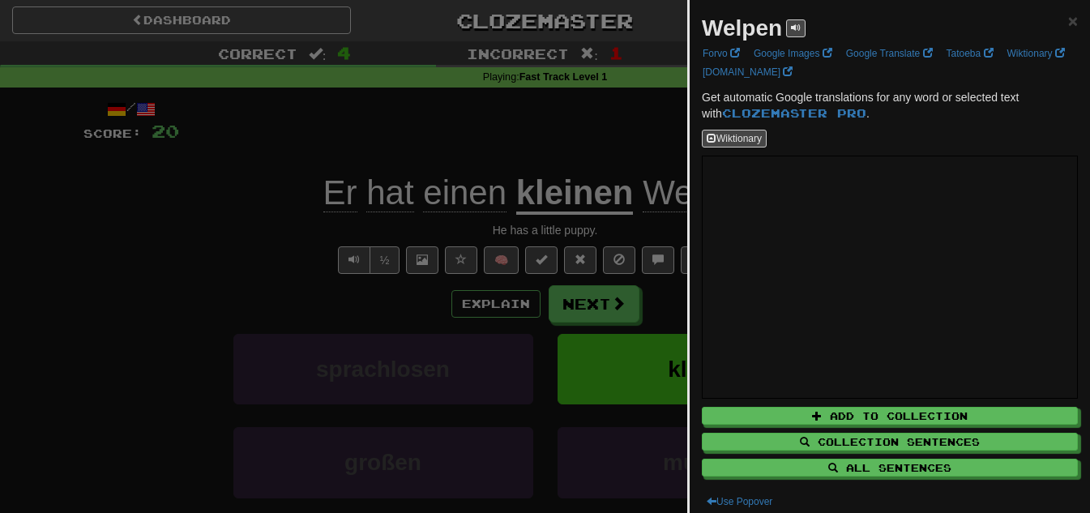
click at [530, 112] on div at bounding box center [545, 256] width 1090 height 513
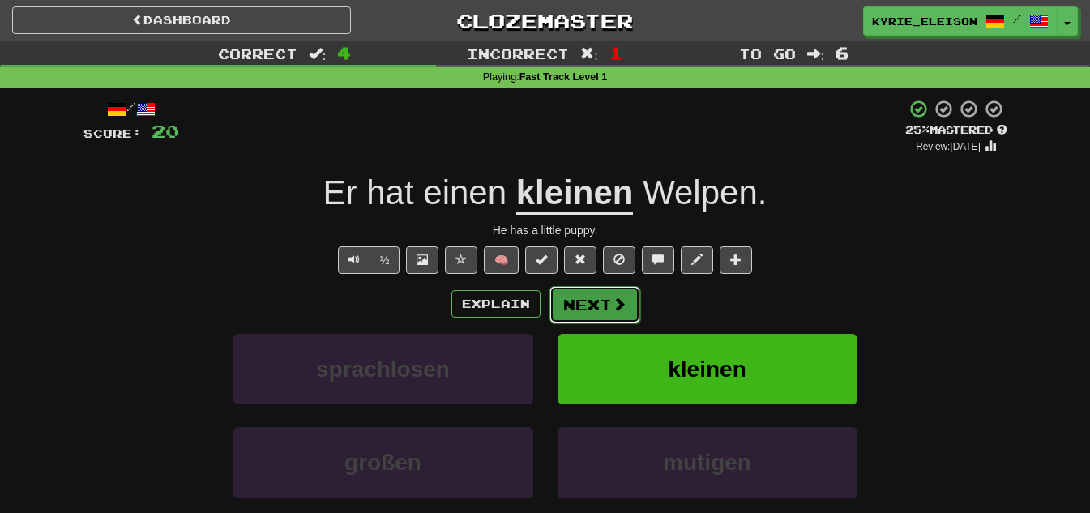
click at [586, 299] on button "Next" at bounding box center [594, 304] width 91 height 37
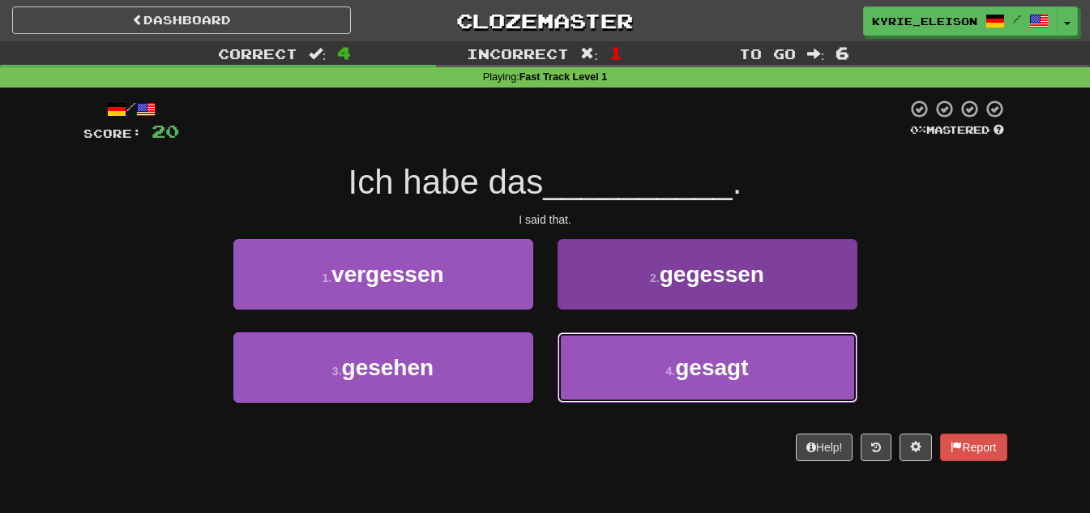
click at [672, 377] on small "4 ." at bounding box center [671, 371] width 10 height 13
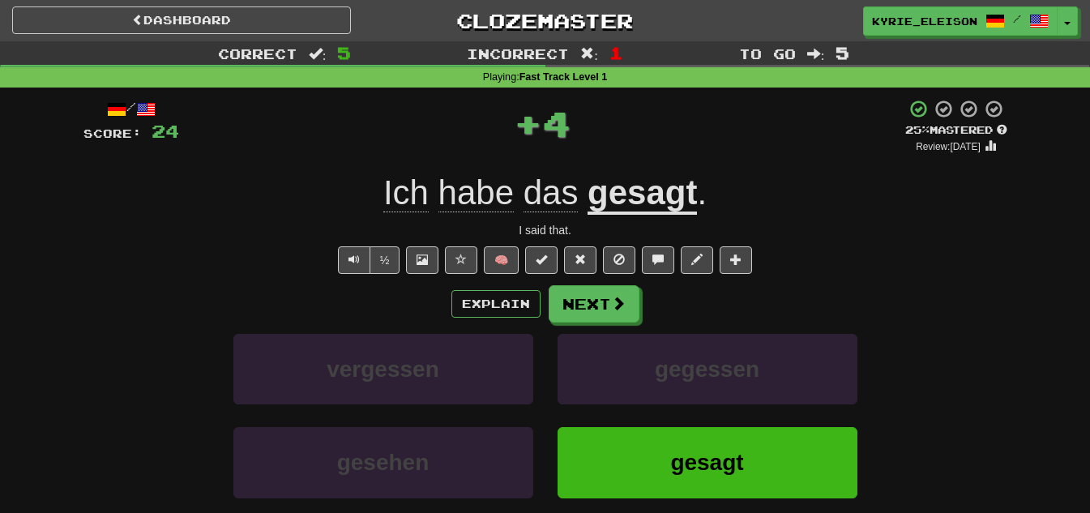
click at [665, 189] on u "gesagt" at bounding box center [641, 193] width 109 height 41
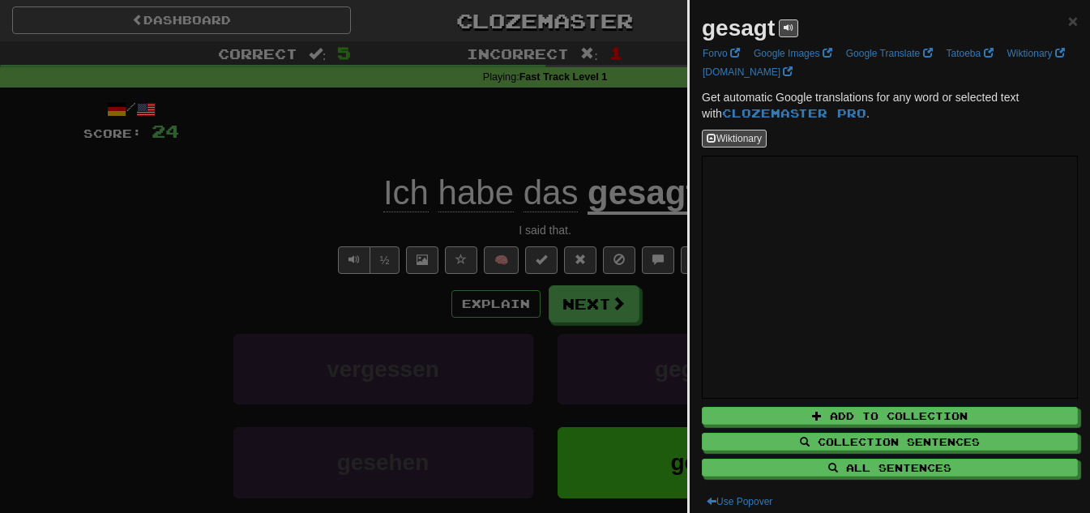
click at [475, 161] on div at bounding box center [545, 256] width 1090 height 513
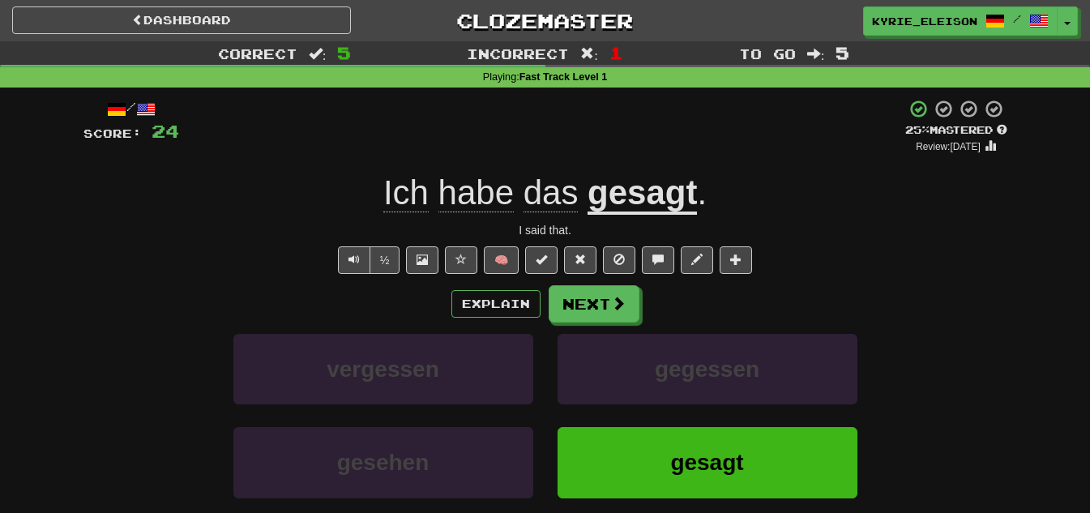
click at [485, 207] on span "habe" at bounding box center [475, 192] width 75 height 39
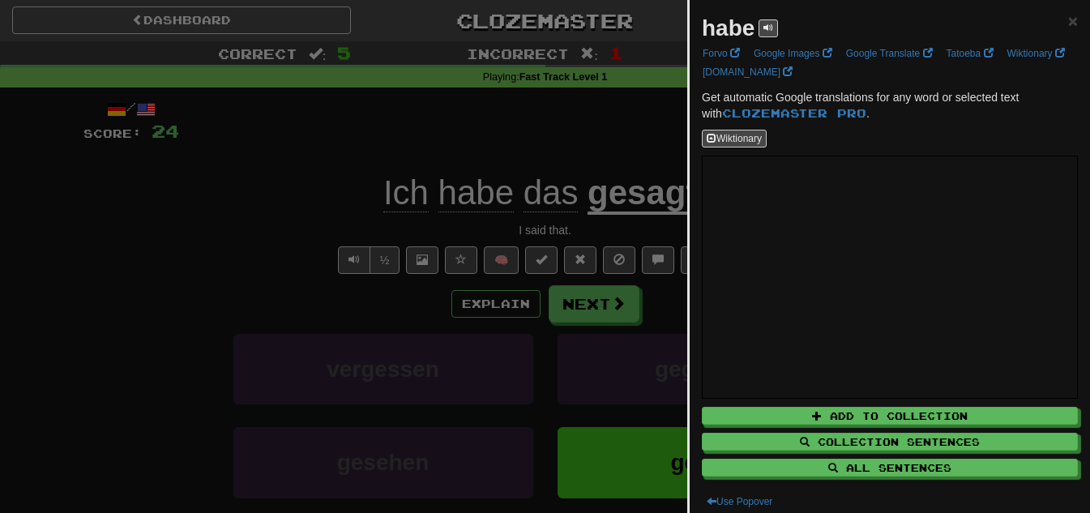
click at [542, 227] on div at bounding box center [545, 256] width 1090 height 513
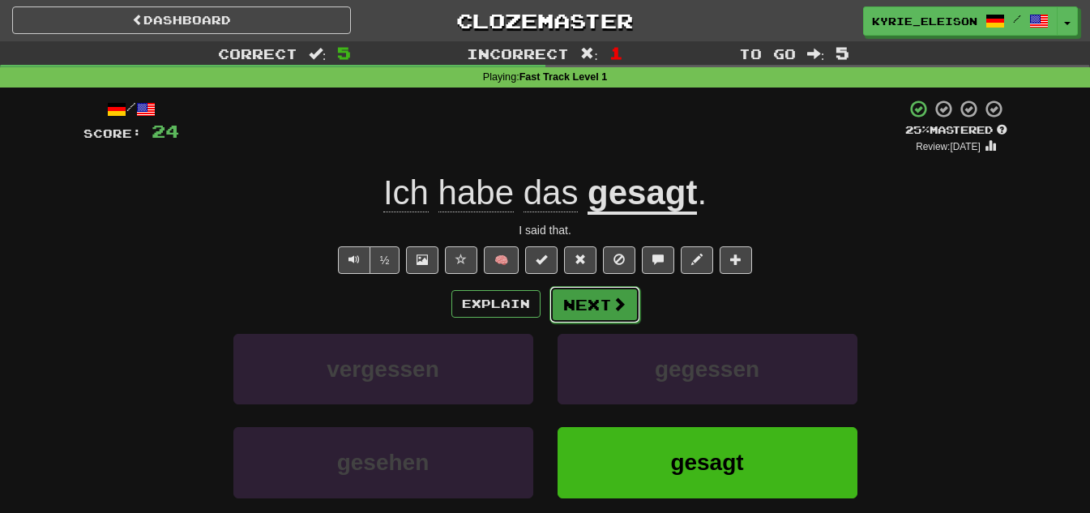
click at [606, 310] on button "Next" at bounding box center [594, 304] width 91 height 37
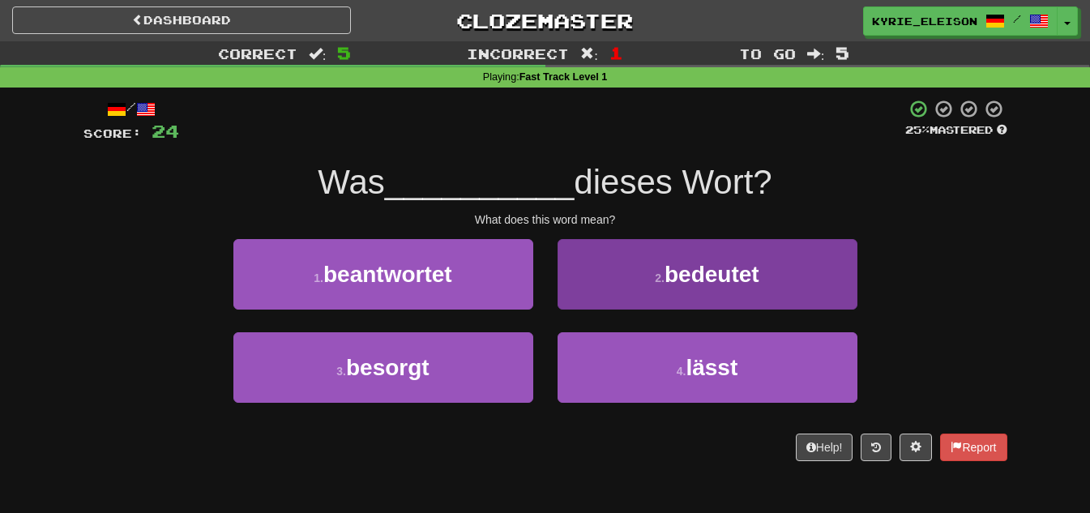
click at [719, 237] on div "/ Score: 24 25 % Mastered Was __________ dieses Wort? What does this word mean?…" at bounding box center [544, 280] width 923 height 362
click at [720, 253] on button "2 . bedeutet" at bounding box center [707, 274] width 300 height 70
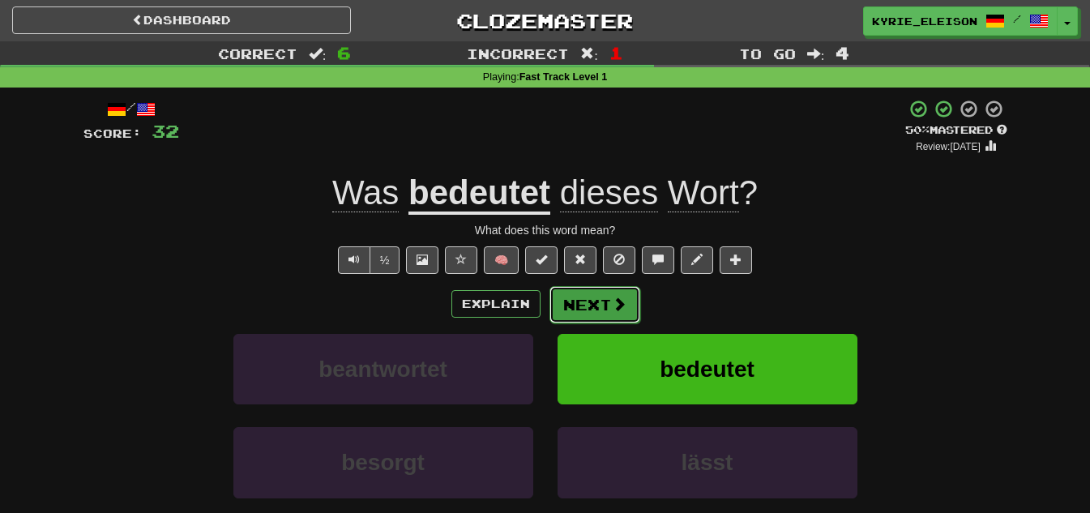
click at [595, 309] on button "Next" at bounding box center [594, 304] width 91 height 37
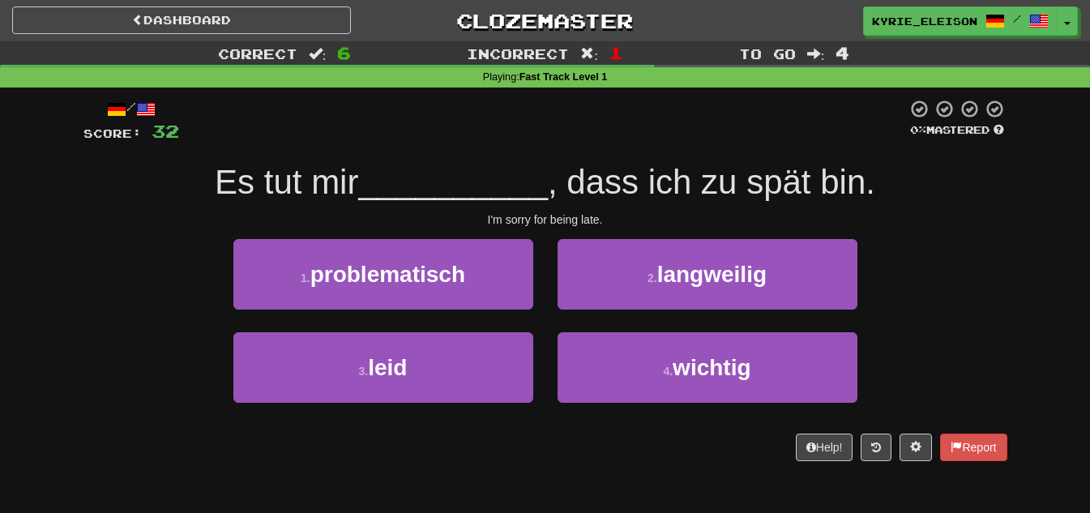
click at [798, 175] on span ", dass ich zu spät bin." at bounding box center [711, 182] width 327 height 38
click at [934, 199] on div "Es tut mir __________ , dass ich zu spät bin." at bounding box center [544, 182] width 923 height 45
drag, startPoint x: 601, startPoint y: 217, endPoint x: 485, endPoint y: 222, distance: 115.9
click at [485, 222] on div "I'm sorry for being late." at bounding box center [544, 219] width 923 height 16
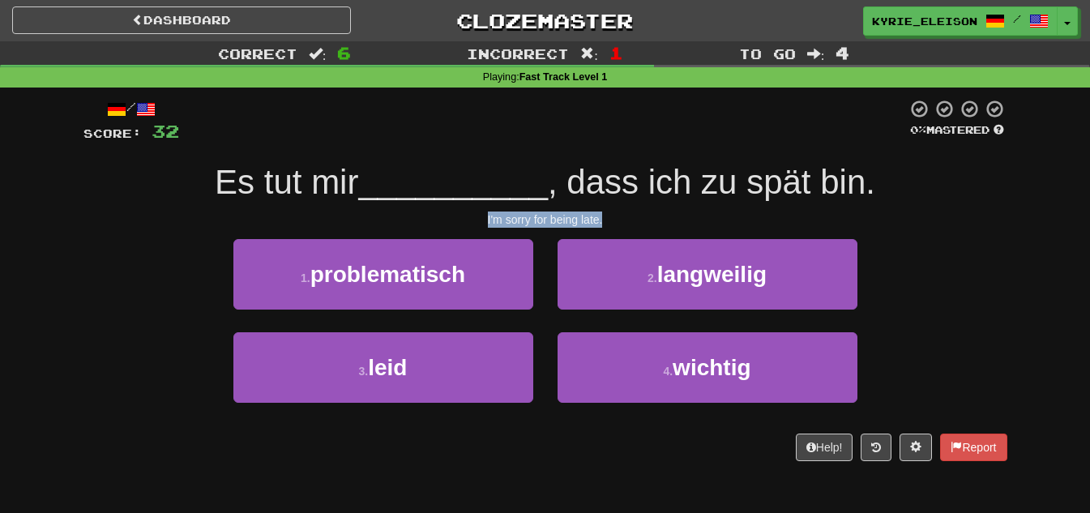
click at [512, 220] on div "I'm sorry for being late." at bounding box center [544, 219] width 923 height 16
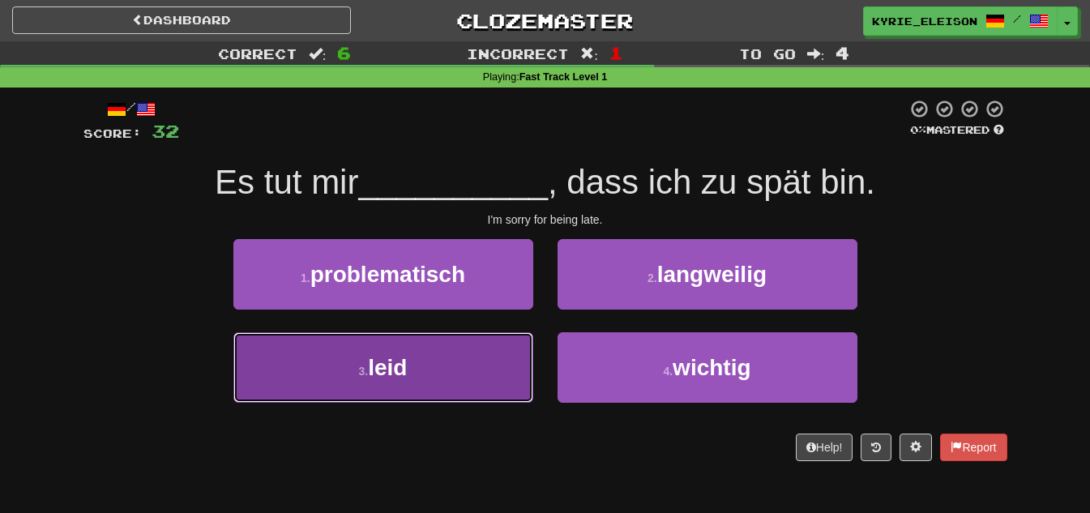
click at [502, 377] on button "3 . leid" at bounding box center [383, 367] width 300 height 70
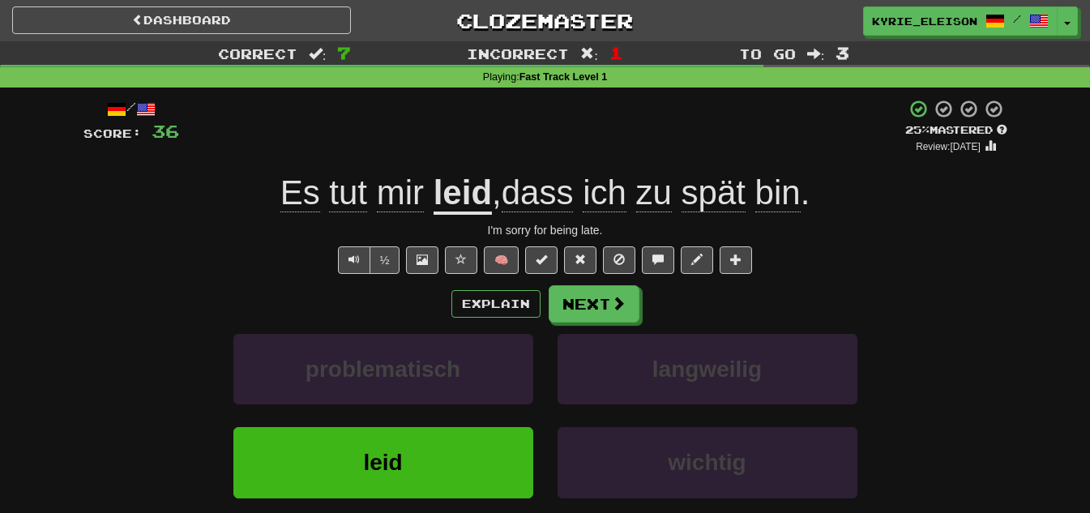
click at [453, 195] on u "leid" at bounding box center [462, 193] width 58 height 41
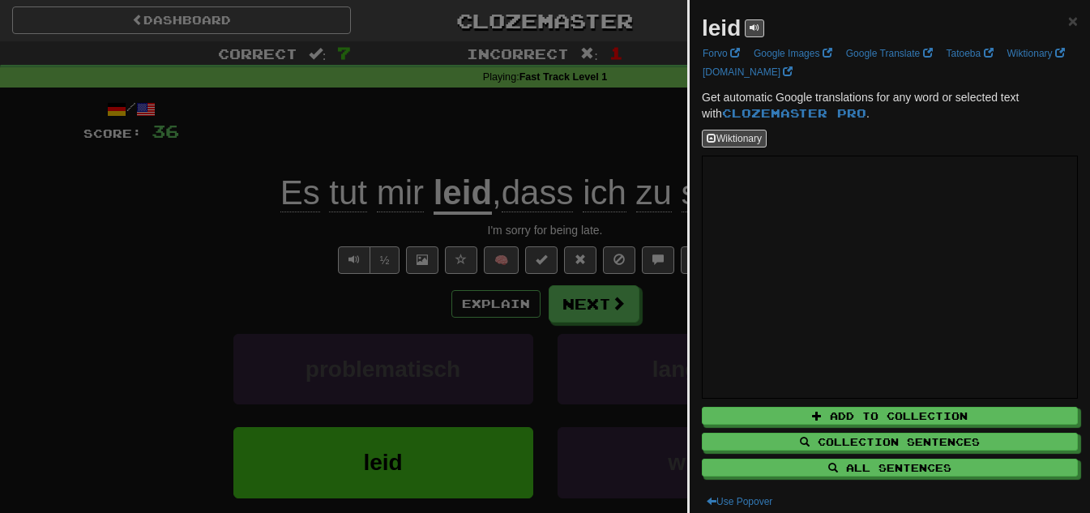
click at [394, 207] on div at bounding box center [545, 256] width 1090 height 513
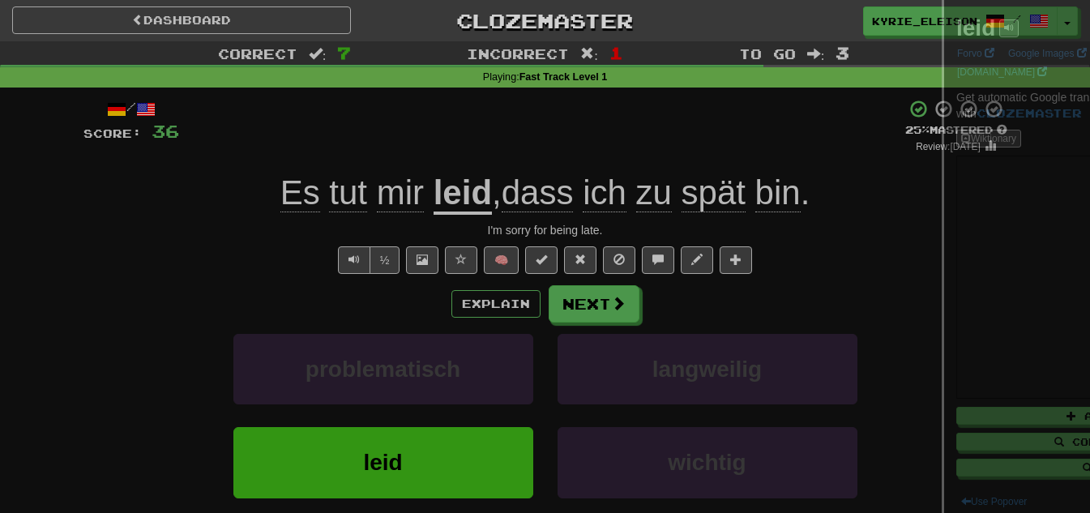
click at [393, 193] on div at bounding box center [545, 256] width 1090 height 513
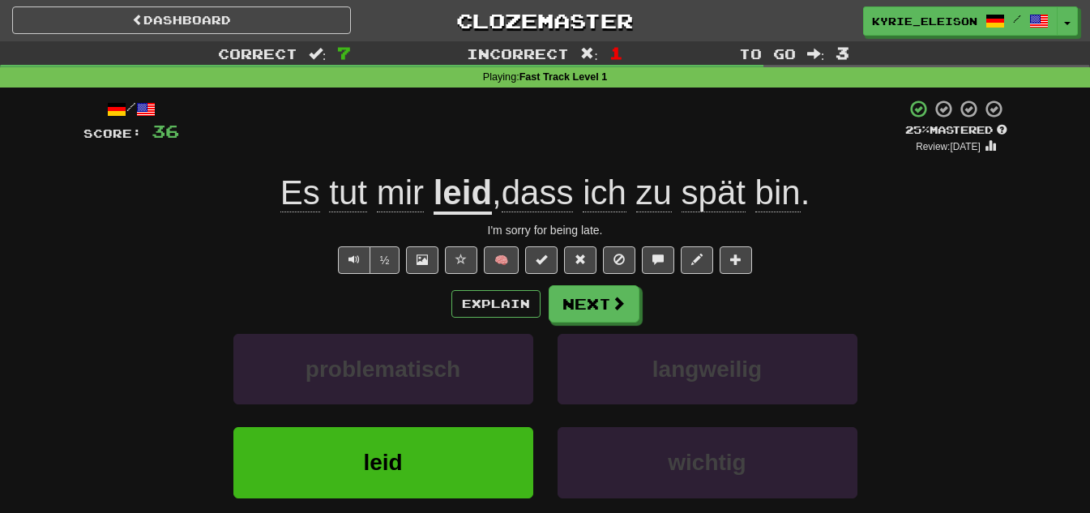
click at [393, 193] on span "mir" at bounding box center [400, 192] width 47 height 39
click at [399, 185] on span "mir" at bounding box center [400, 192] width 47 height 39
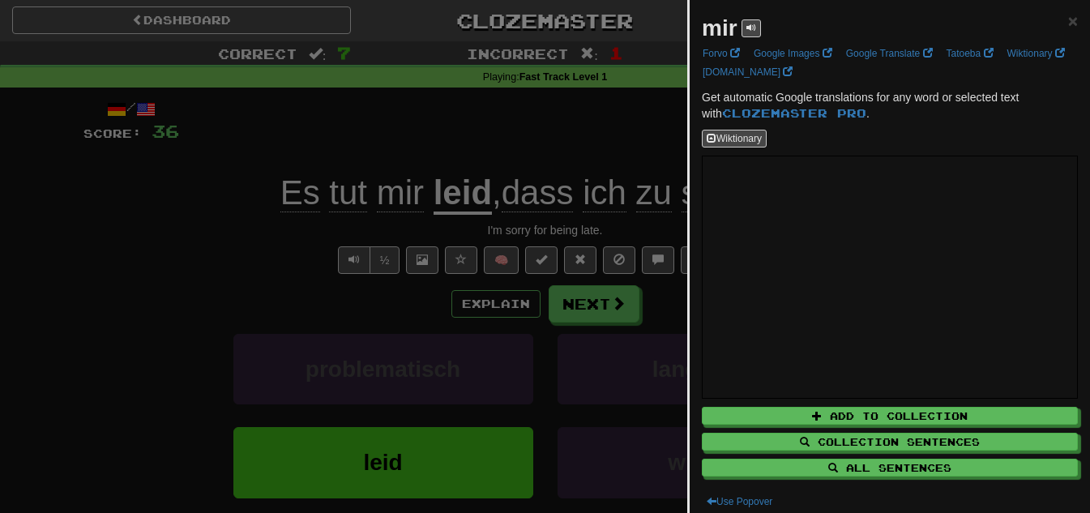
click at [367, 193] on div at bounding box center [545, 256] width 1090 height 513
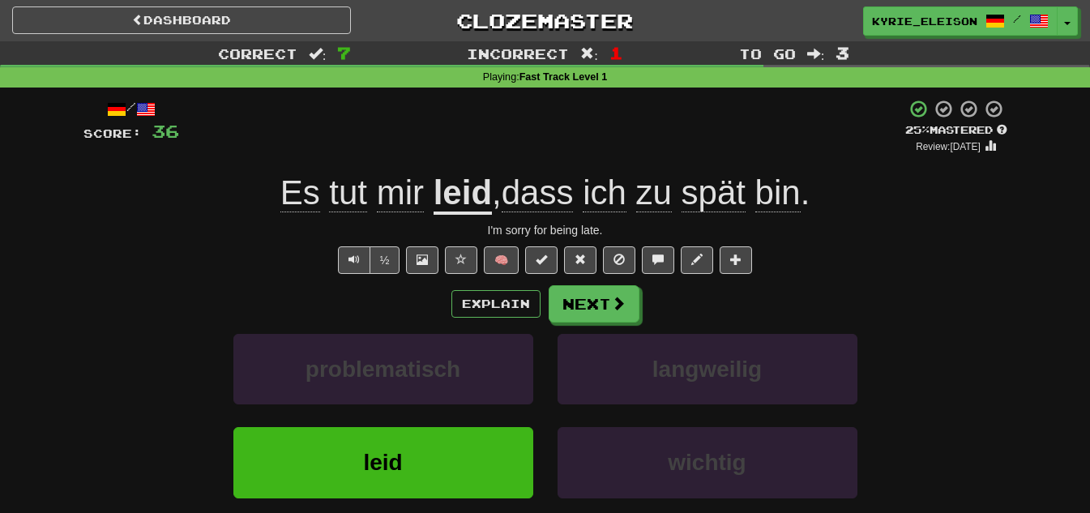
click at [349, 192] on span "tut" at bounding box center [348, 192] width 38 height 39
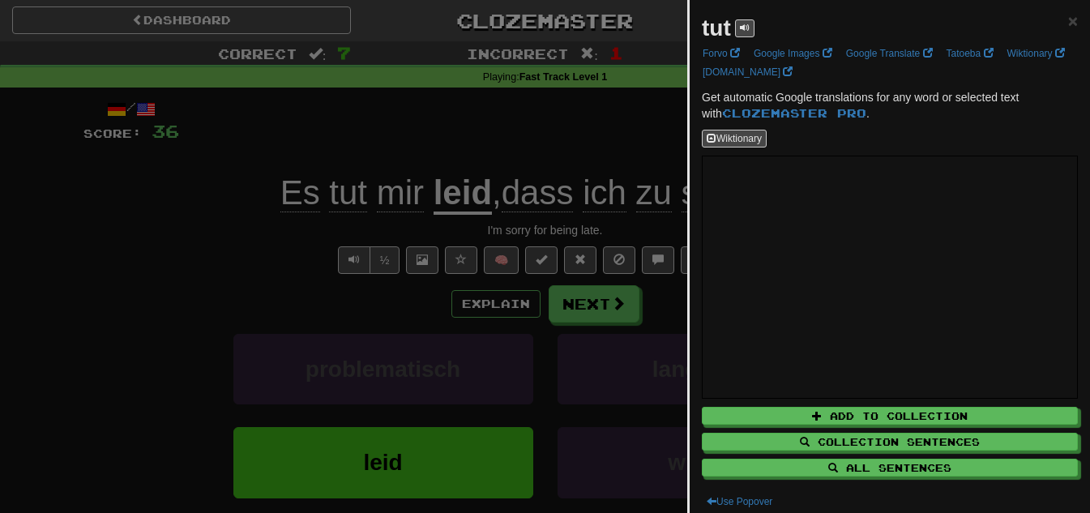
click at [580, 168] on div at bounding box center [545, 256] width 1090 height 513
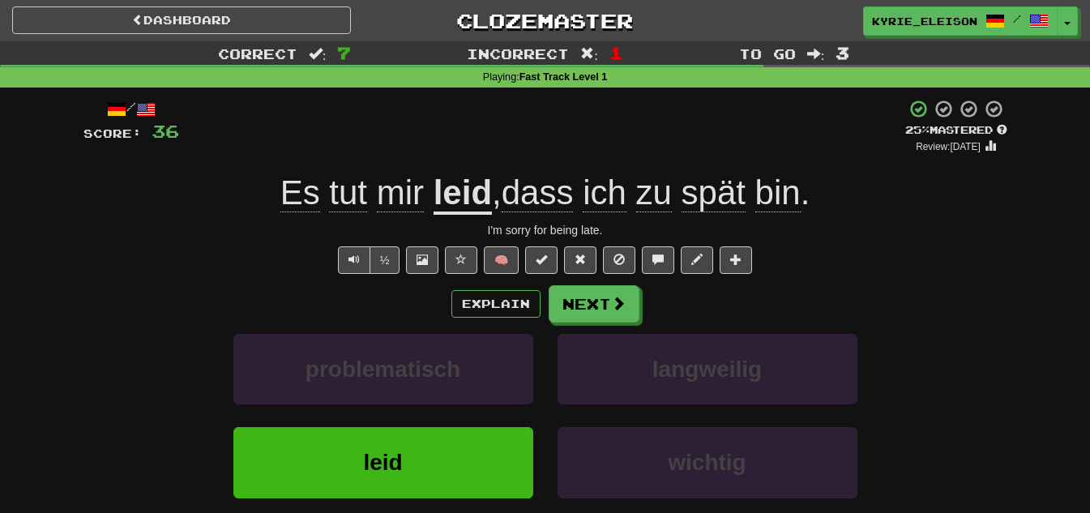
click at [723, 197] on span "spät" at bounding box center [713, 192] width 64 height 39
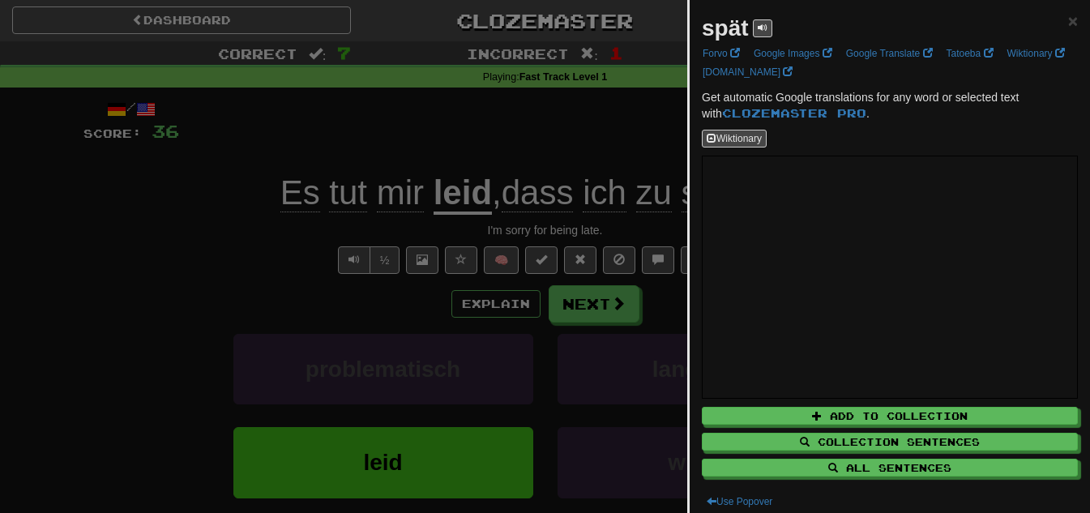
click at [597, 117] on div at bounding box center [545, 256] width 1090 height 513
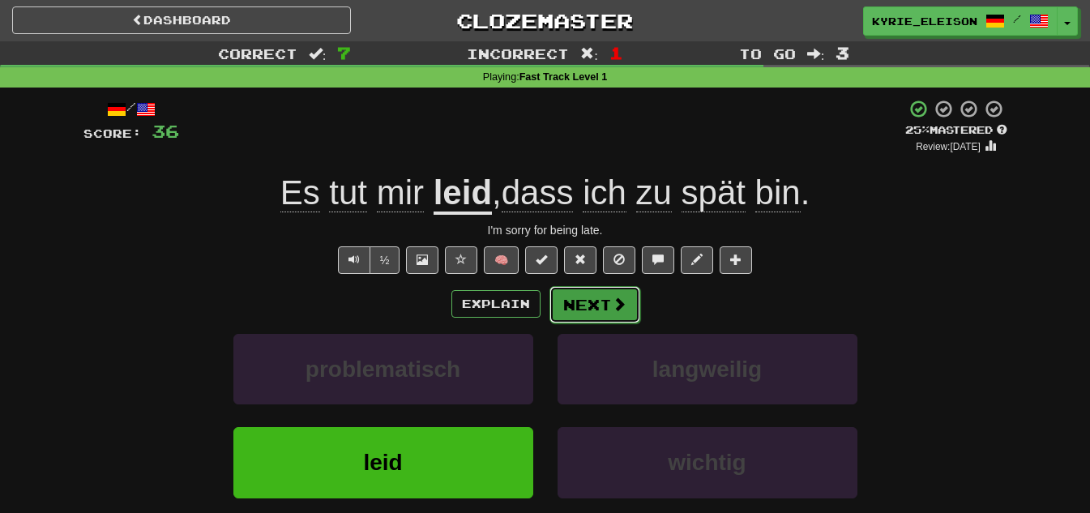
click at [605, 301] on button "Next" at bounding box center [594, 304] width 91 height 37
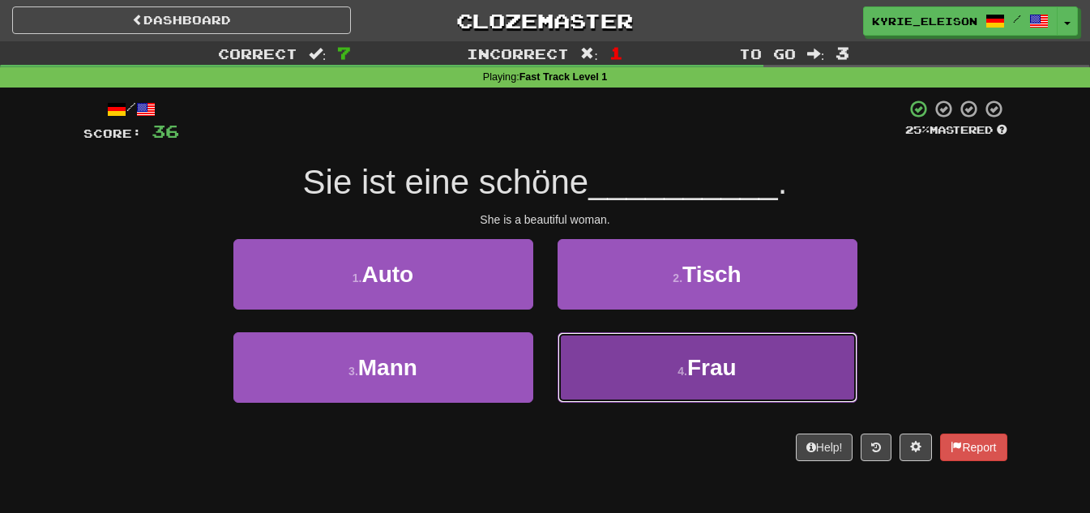
click at [649, 369] on button "4 . Frau" at bounding box center [707, 367] width 300 height 70
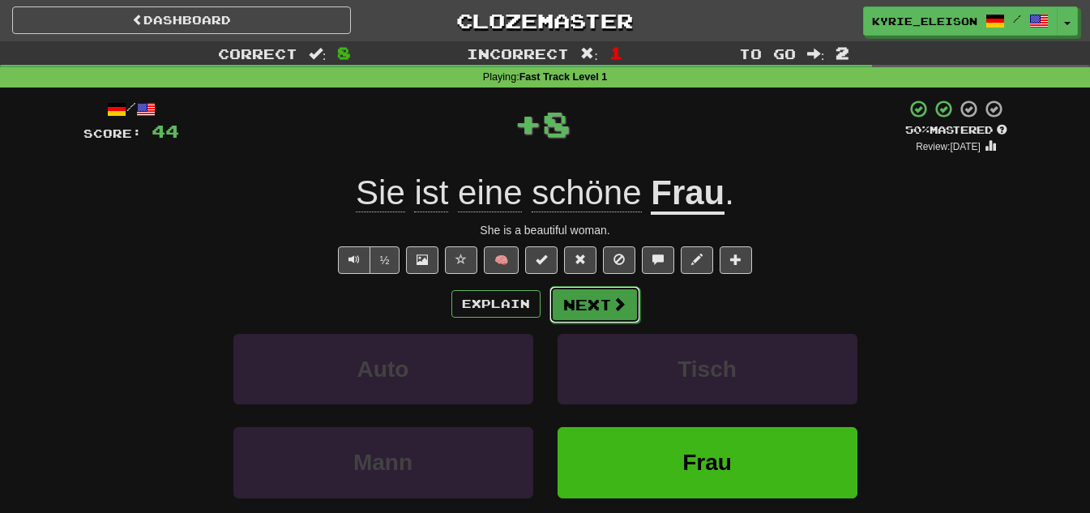
click at [586, 305] on button "Next" at bounding box center [594, 304] width 91 height 37
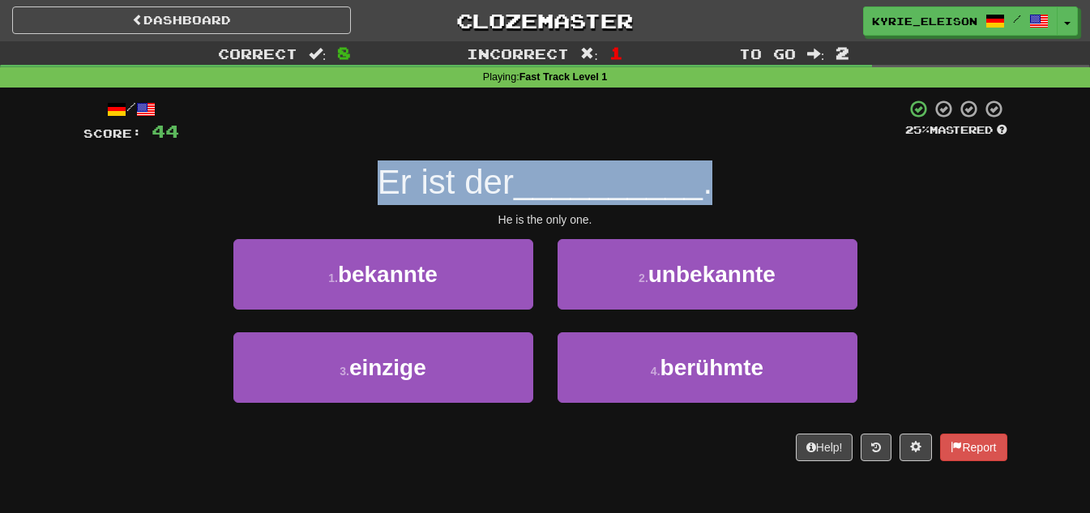
drag, startPoint x: 736, startPoint y: 185, endPoint x: 373, endPoint y: 185, distance: 362.1
click at [373, 185] on div "Er ist der __________ ." at bounding box center [544, 182] width 923 height 45
click at [770, 177] on div "Er ist der __________ ." at bounding box center [544, 182] width 923 height 45
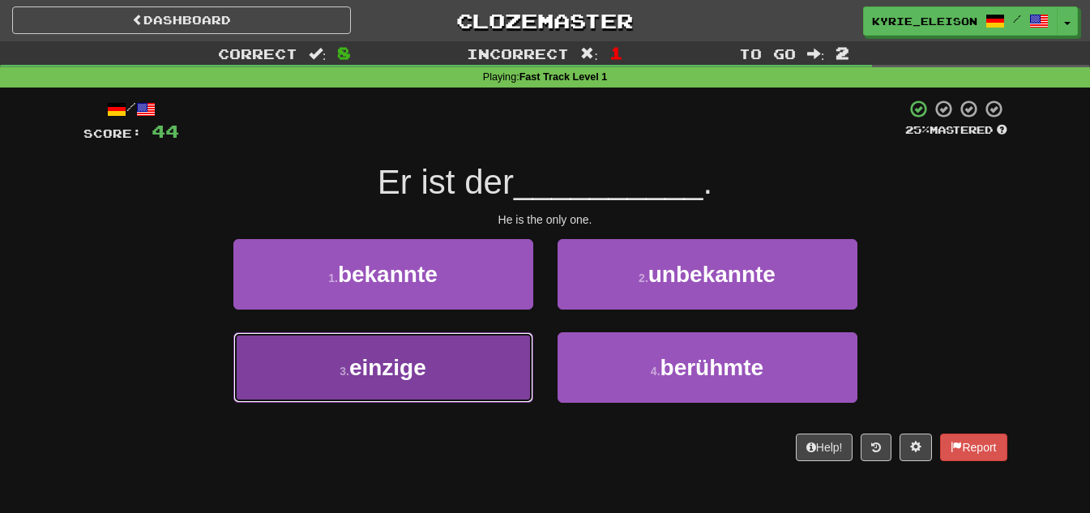
click at [505, 366] on button "3 . einzige" at bounding box center [383, 367] width 300 height 70
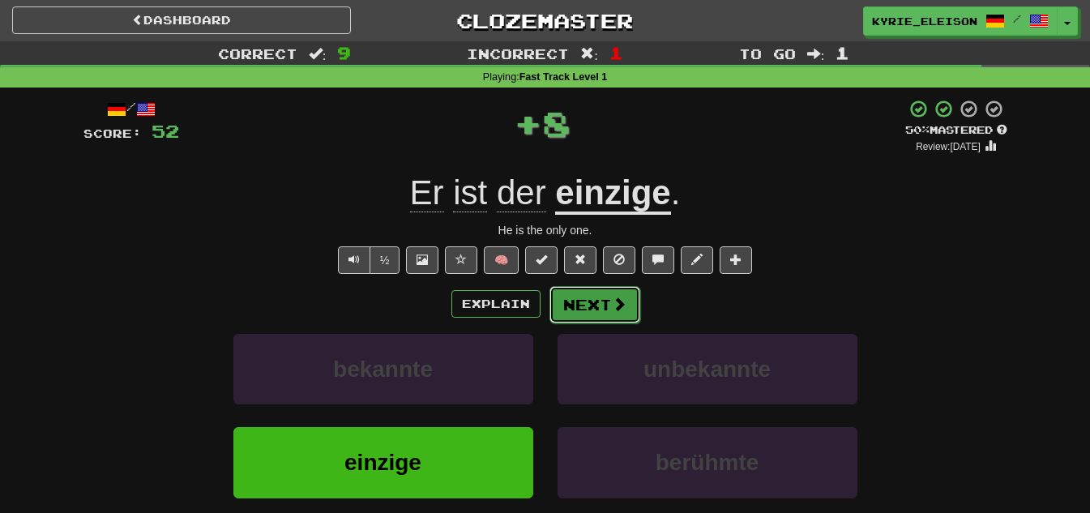
click at [607, 316] on button "Next" at bounding box center [594, 304] width 91 height 37
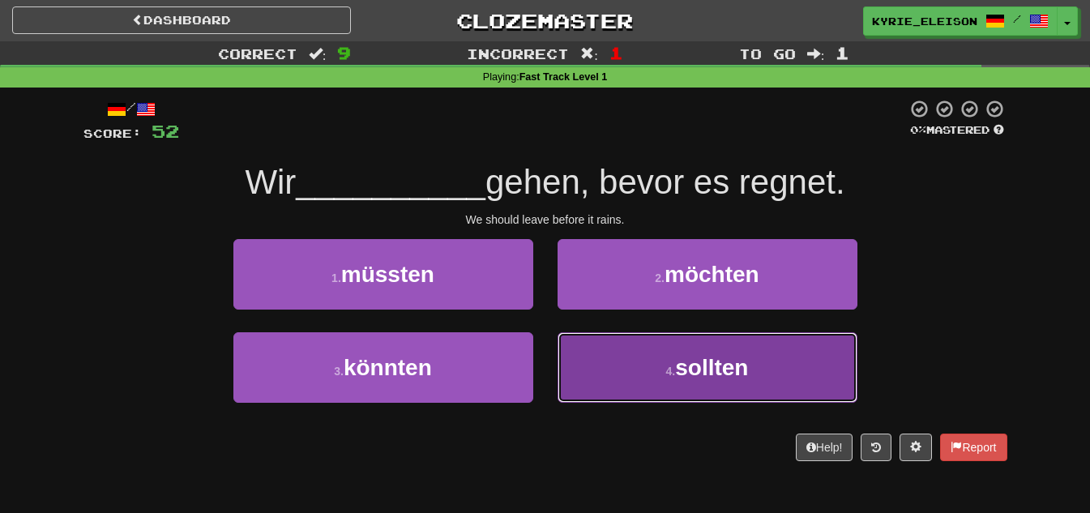
click at [689, 371] on span "sollten" at bounding box center [711, 367] width 73 height 25
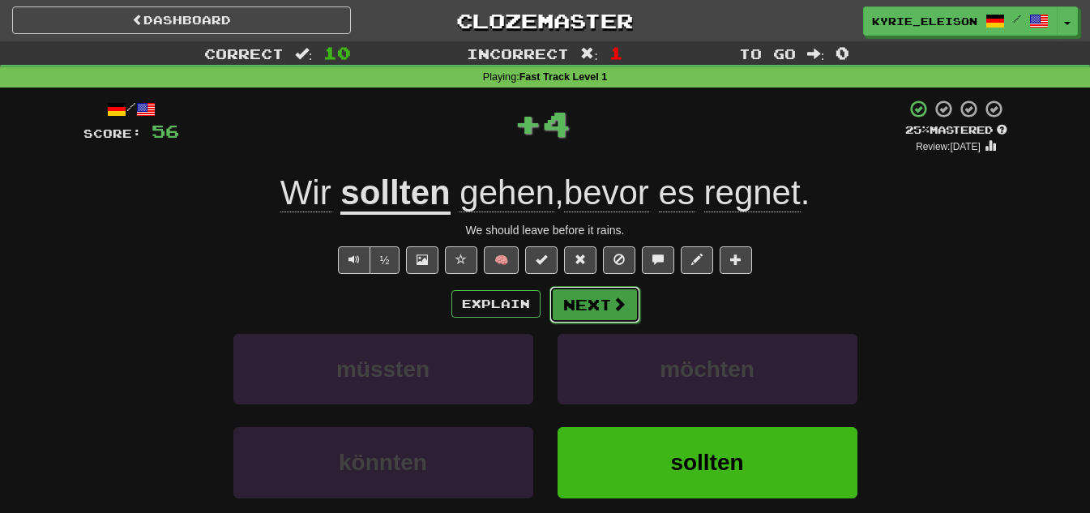
click at [596, 304] on button "Next" at bounding box center [594, 304] width 91 height 37
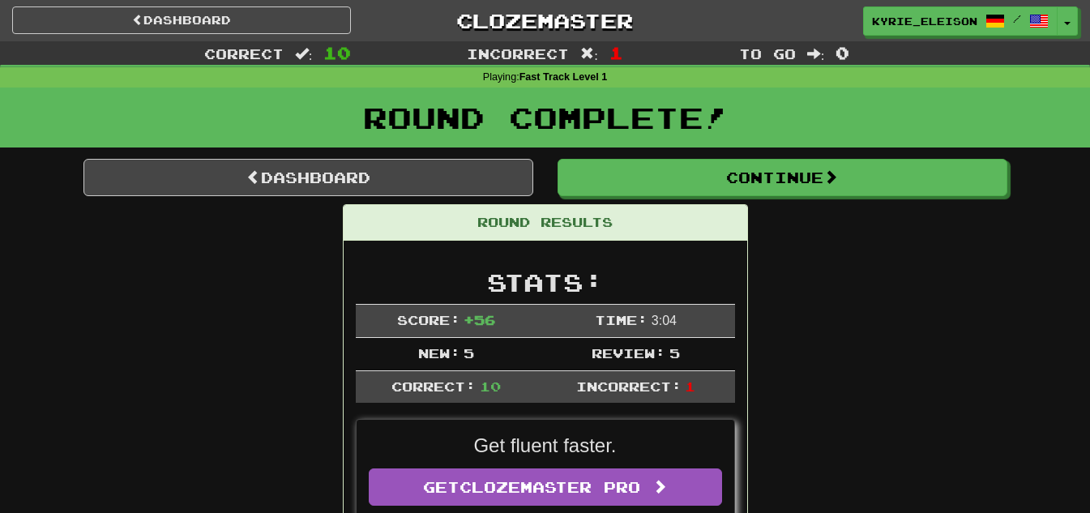
click at [787, 143] on div "Round Complete!" at bounding box center [545, 117] width 1090 height 60
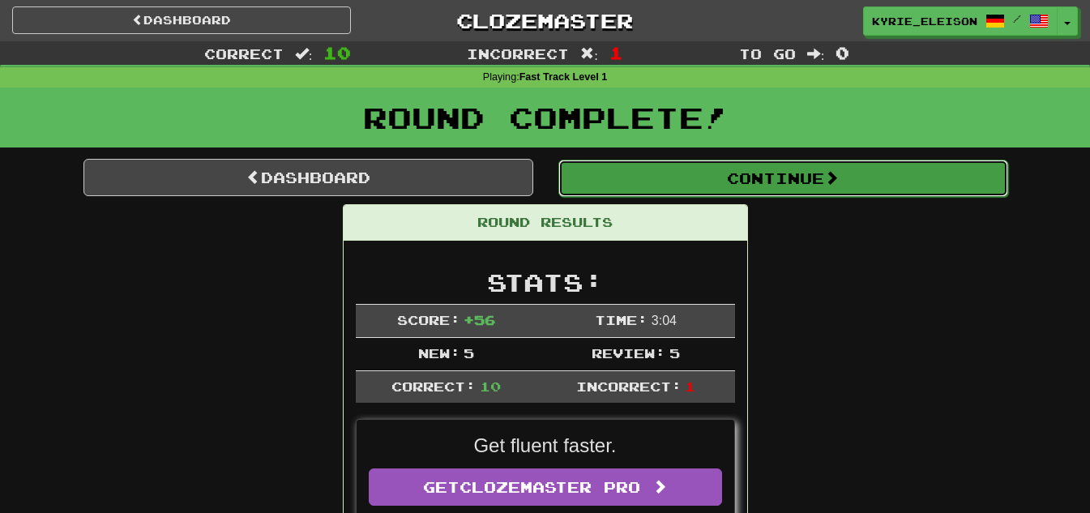
drag, startPoint x: 796, startPoint y: 170, endPoint x: 803, endPoint y: 182, distance: 13.8
click at [796, 173] on button "Continue" at bounding box center [783, 178] width 450 height 37
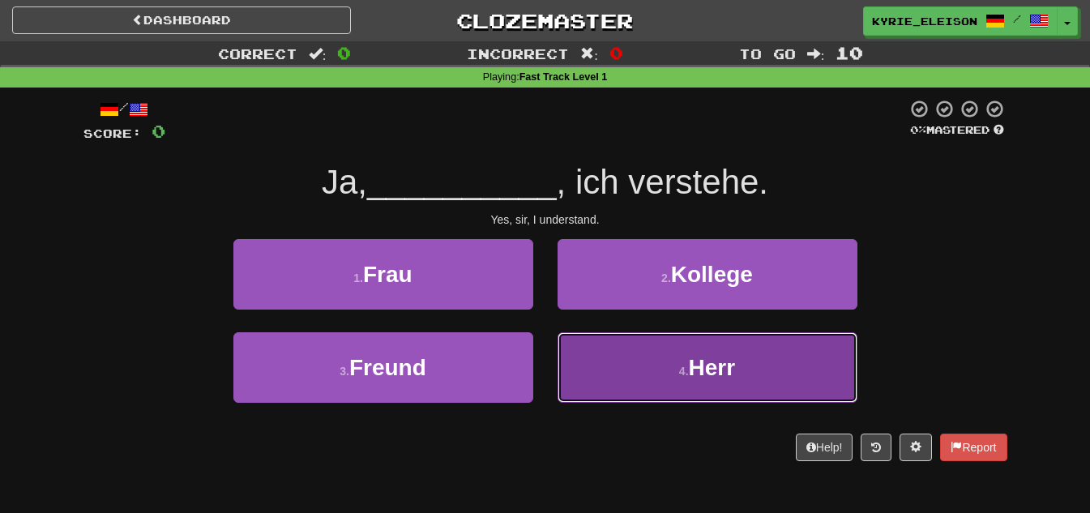
click at [645, 377] on button "4 . Herr" at bounding box center [707, 367] width 300 height 70
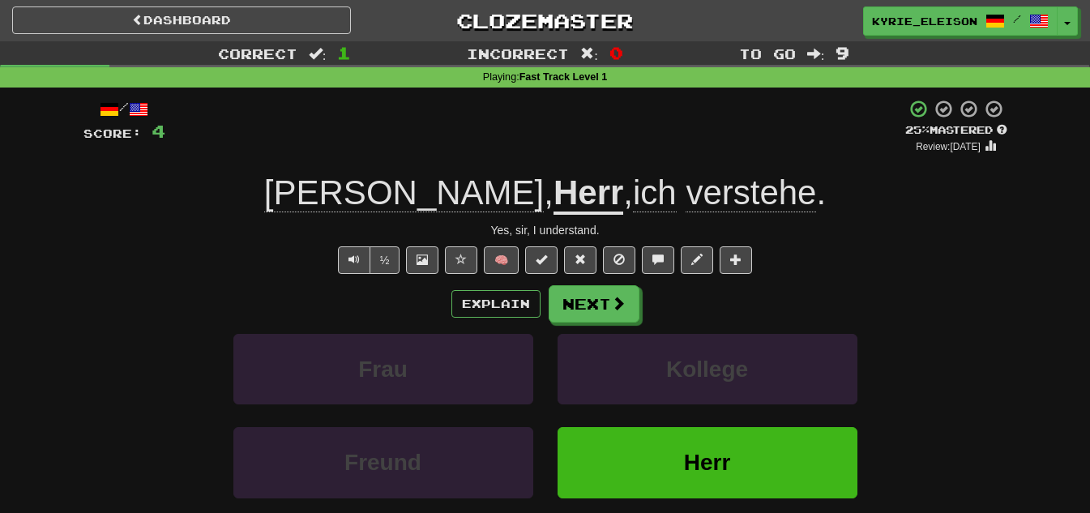
click at [685, 199] on span "verstehe" at bounding box center [750, 192] width 130 height 39
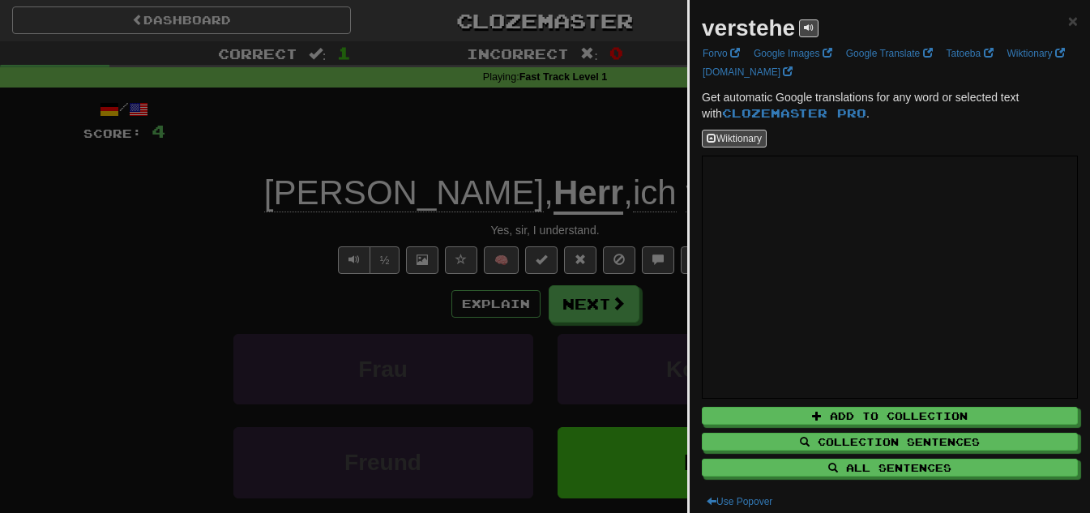
click at [538, 143] on div at bounding box center [545, 256] width 1090 height 513
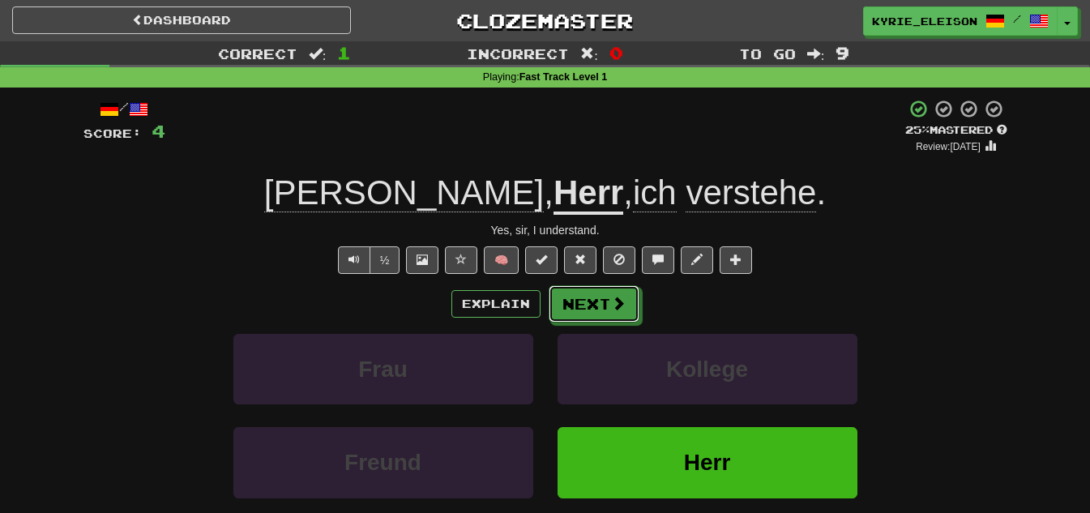
click at [579, 296] on button "Next" at bounding box center [593, 303] width 91 height 37
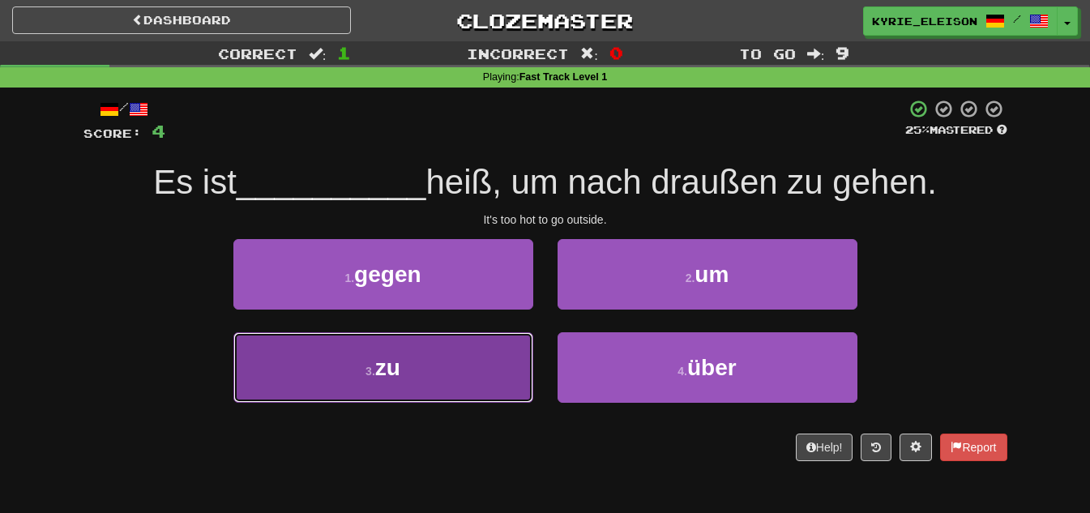
click at [477, 364] on button "3 . zu" at bounding box center [383, 367] width 300 height 70
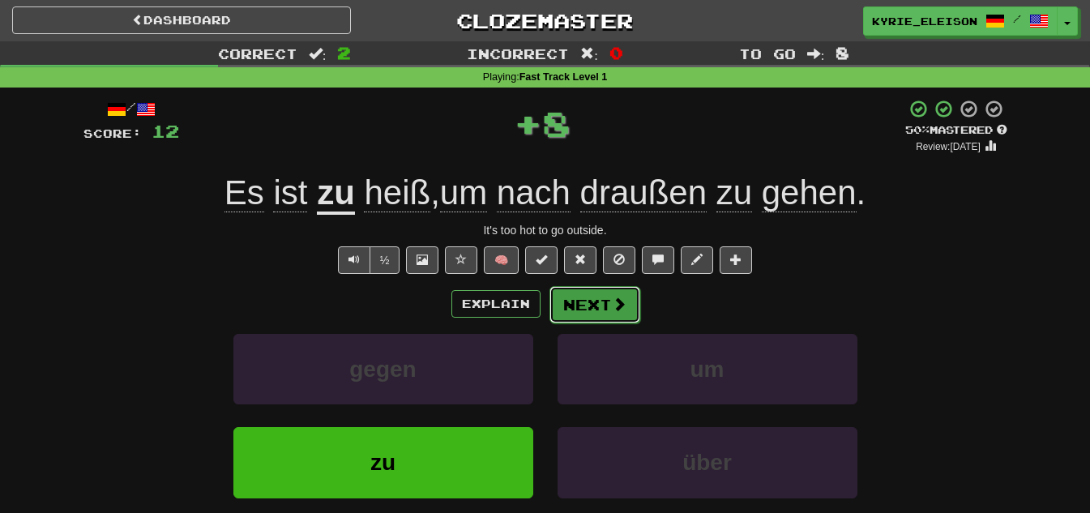
click at [624, 302] on span at bounding box center [619, 303] width 15 height 15
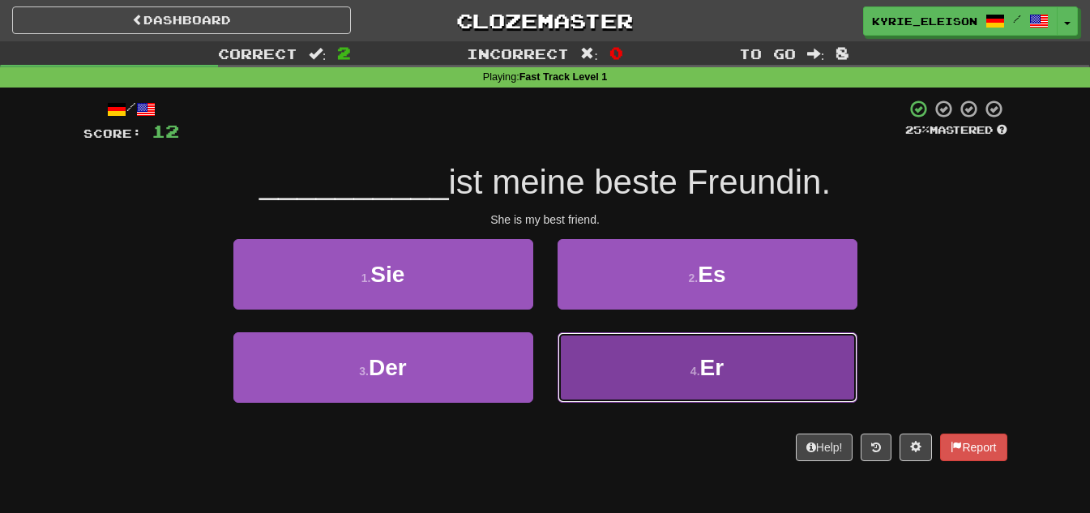
click at [676, 385] on button "4 . Er" at bounding box center [707, 367] width 300 height 70
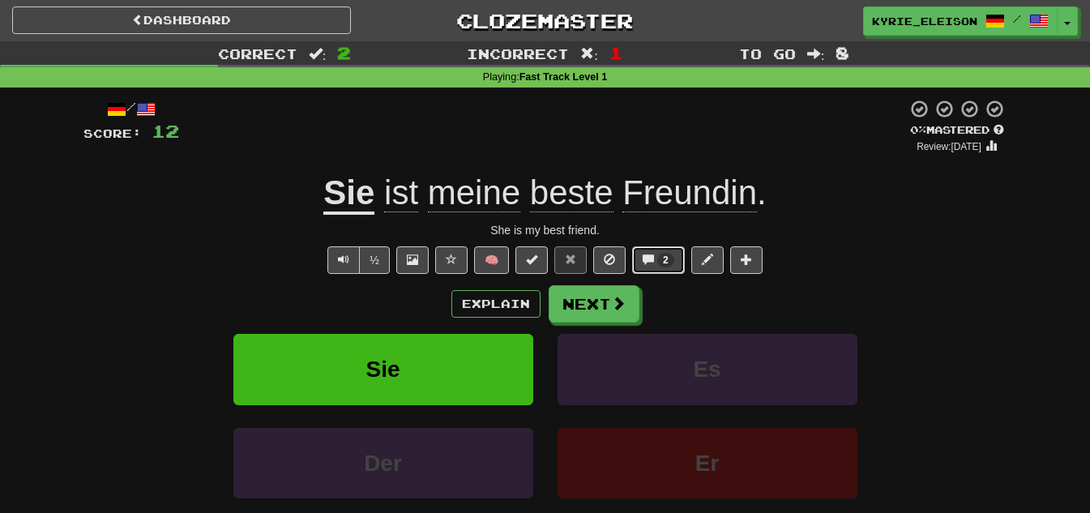
click at [654, 263] on span at bounding box center [647, 259] width 11 height 11
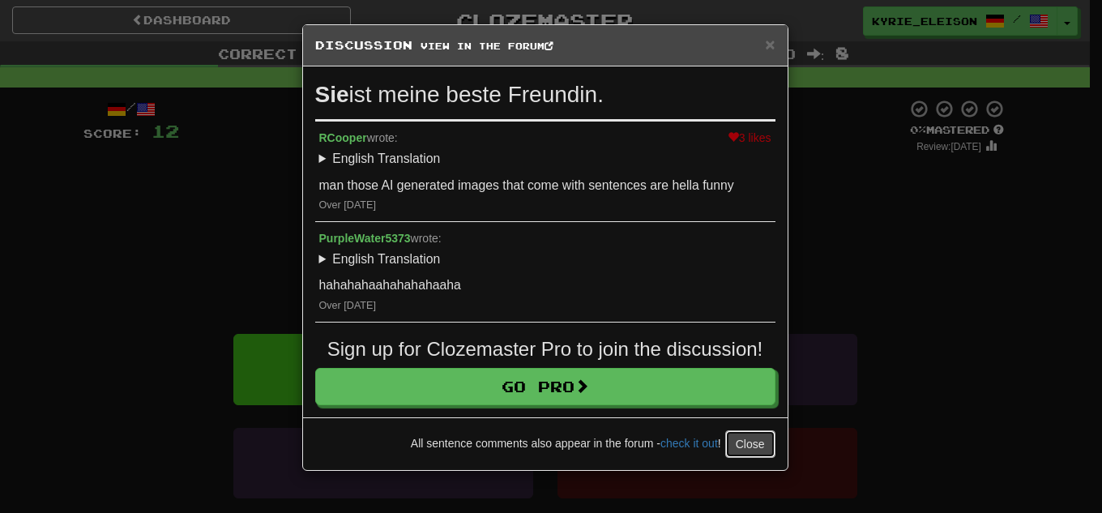
click at [738, 442] on button "Close" at bounding box center [750, 444] width 50 height 28
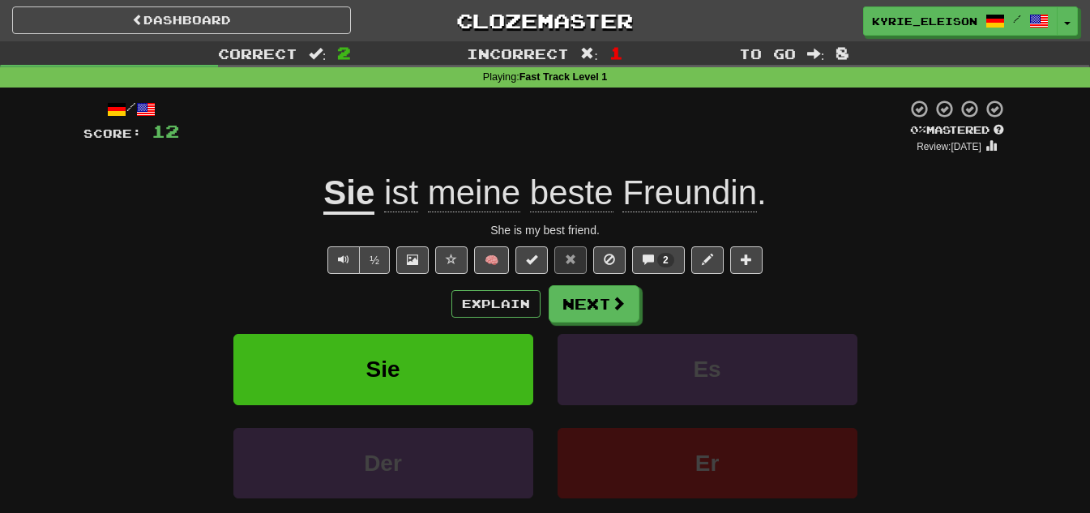
click at [356, 198] on u "Sie" at bounding box center [348, 193] width 51 height 41
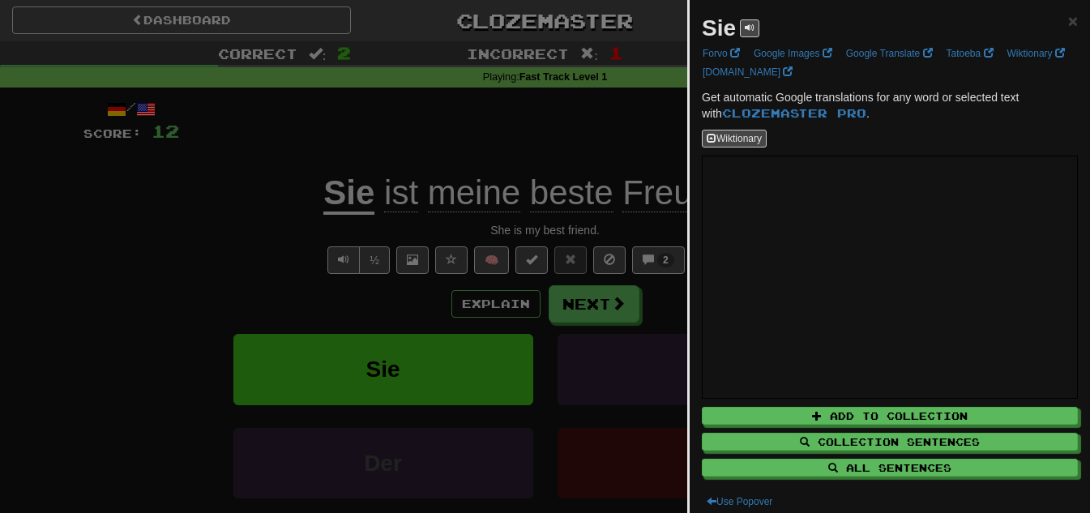
click at [547, 118] on div at bounding box center [545, 256] width 1090 height 513
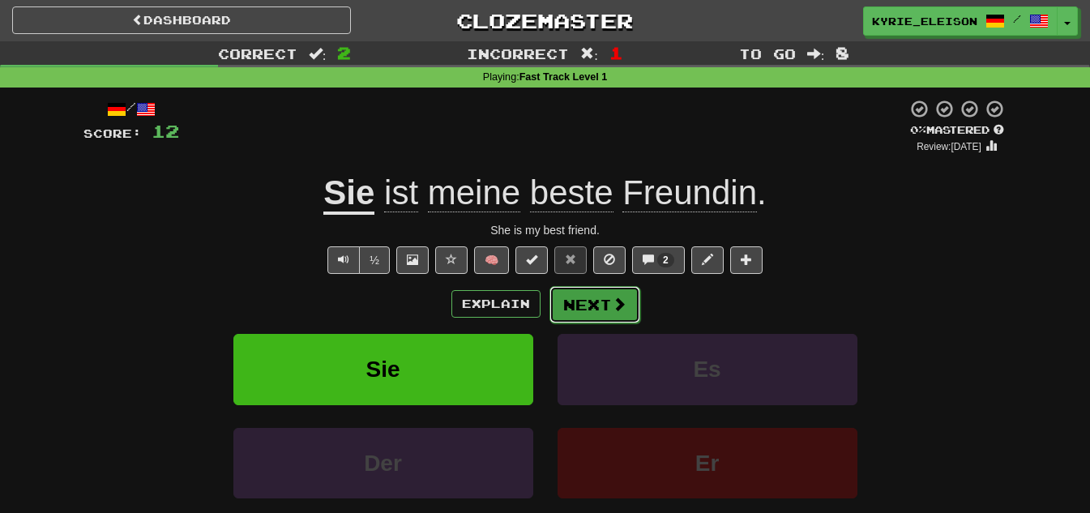
click at [589, 305] on button "Next" at bounding box center [594, 304] width 91 height 37
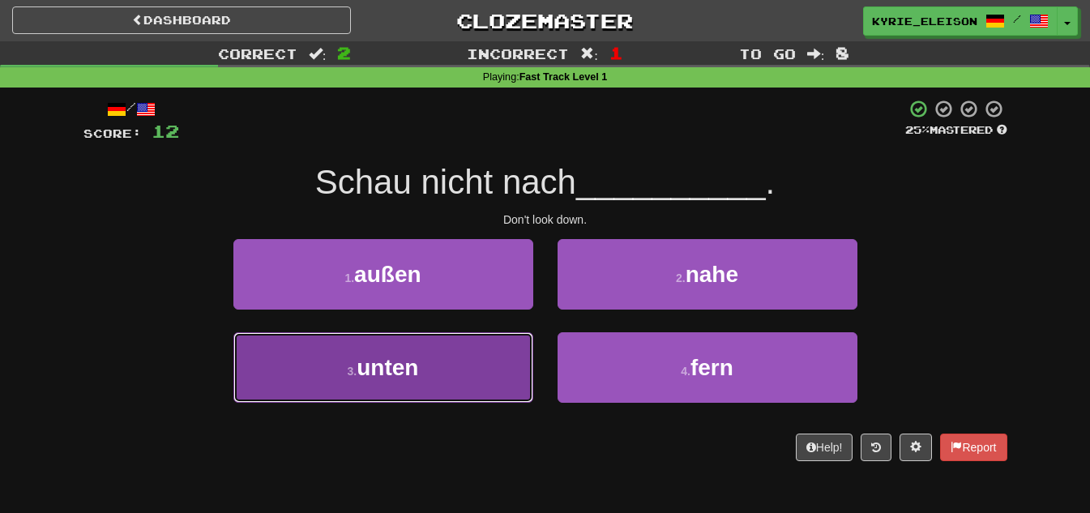
click at [516, 339] on button "3 . unten" at bounding box center [383, 367] width 300 height 70
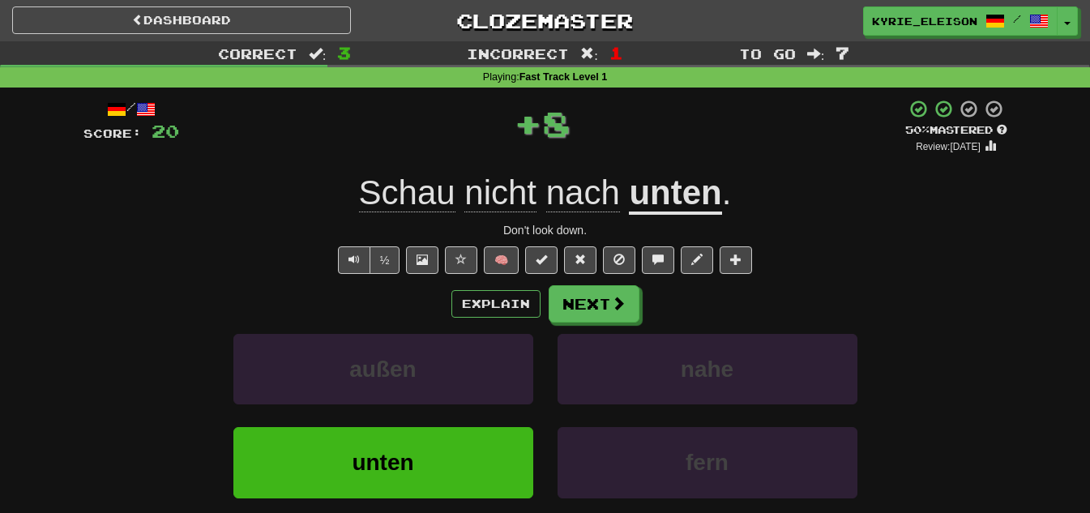
click at [580, 202] on span "nach" at bounding box center [583, 192] width 74 height 39
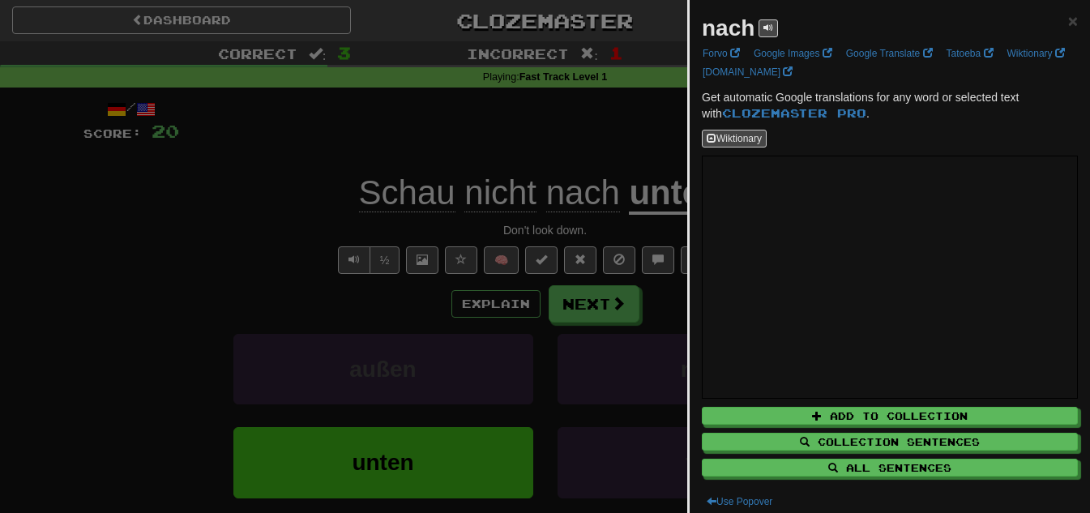
click at [574, 117] on div at bounding box center [545, 256] width 1090 height 513
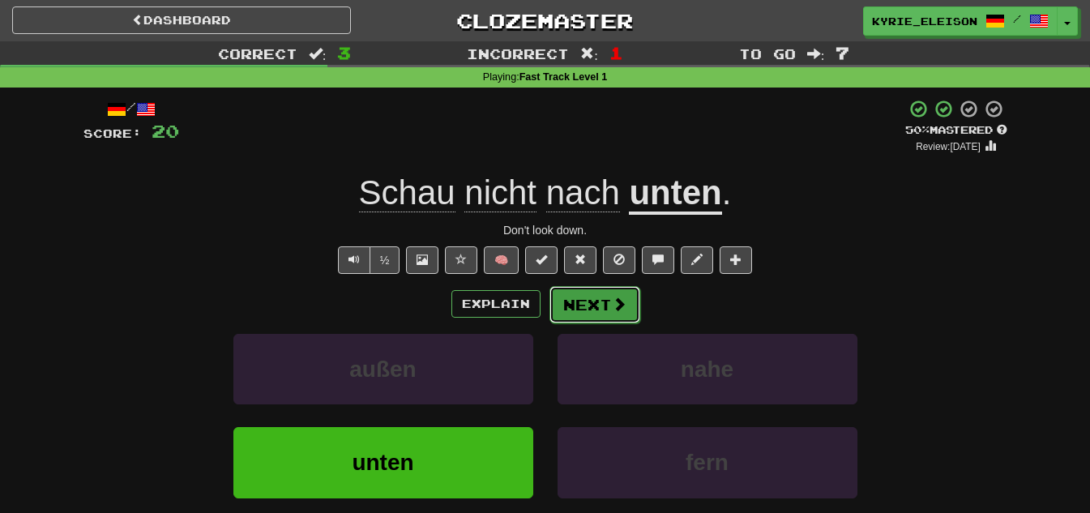
click at [577, 294] on button "Next" at bounding box center [594, 304] width 91 height 37
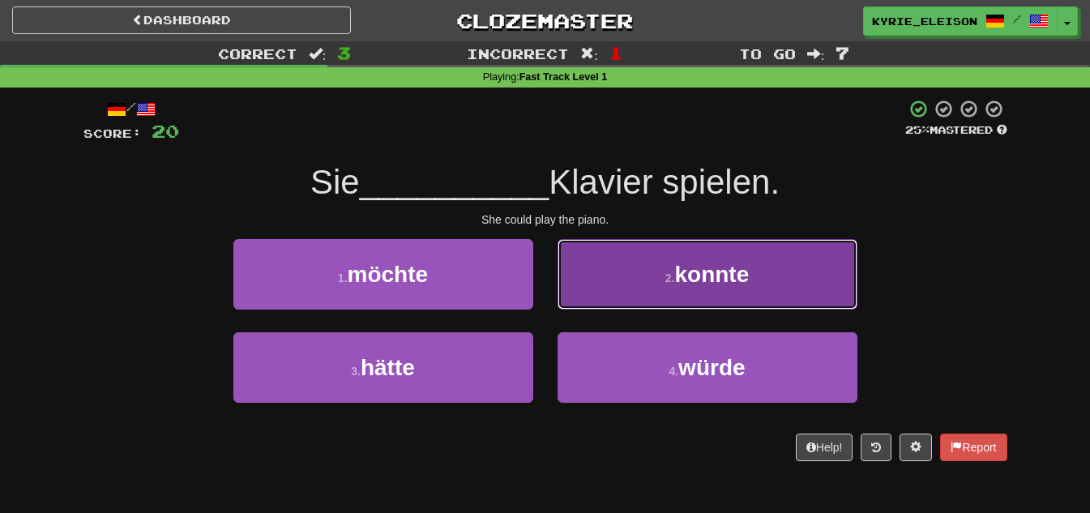
click at [789, 274] on button "2 . konnte" at bounding box center [707, 274] width 300 height 70
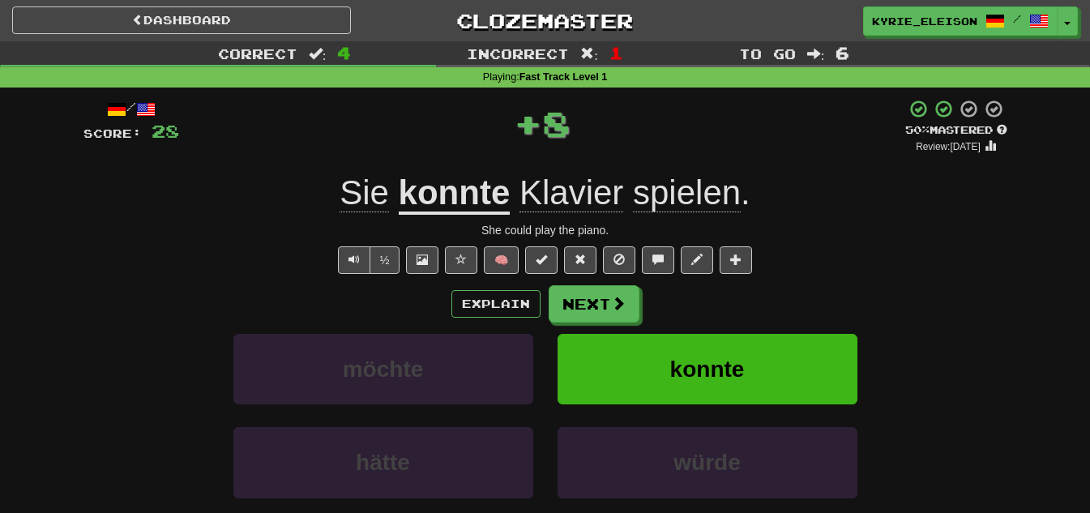
click at [577, 211] on span "Klavier" at bounding box center [571, 192] width 104 height 39
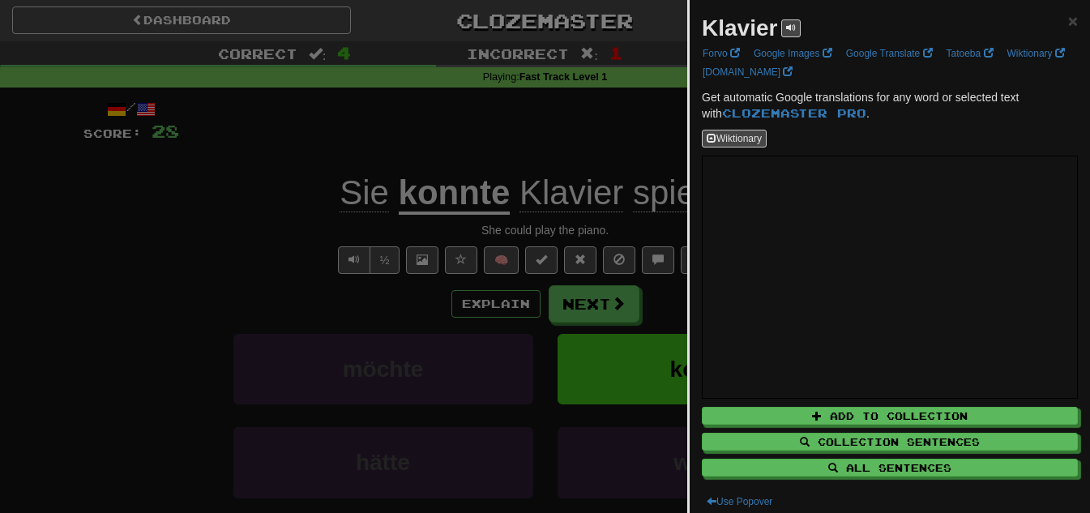
click at [601, 153] on div at bounding box center [545, 256] width 1090 height 513
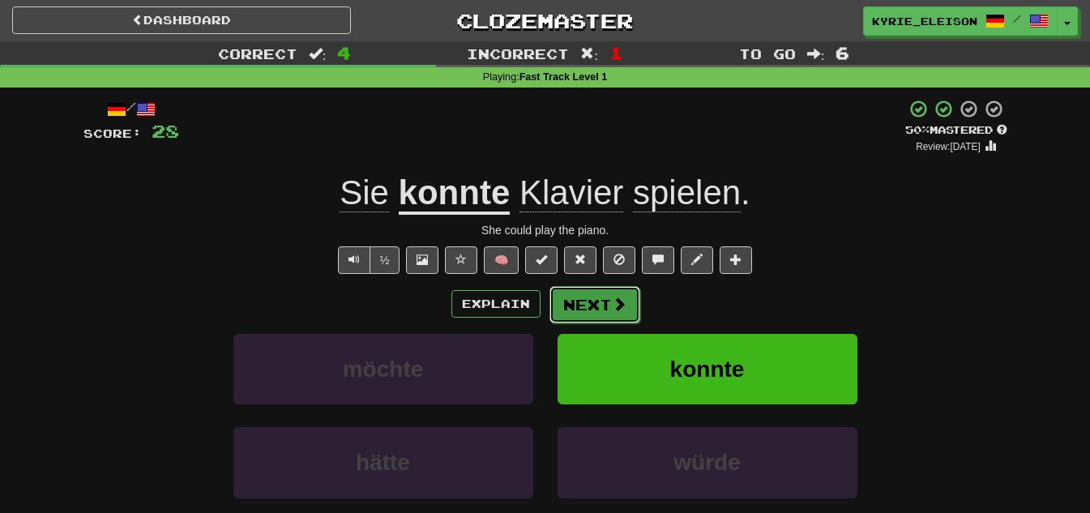
click at [608, 300] on button "Next" at bounding box center [594, 304] width 91 height 37
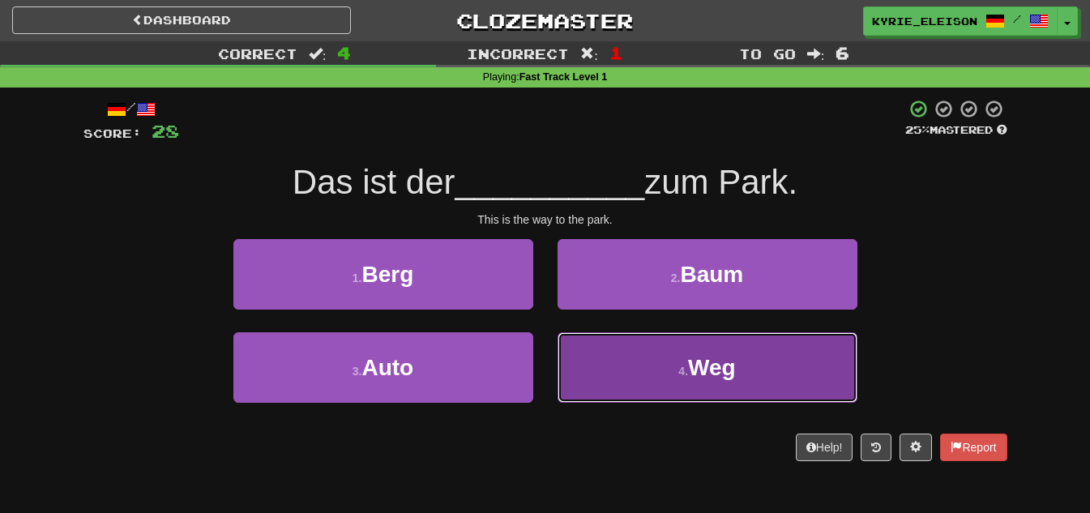
click at [678, 368] on small "4 ." at bounding box center [683, 371] width 10 height 13
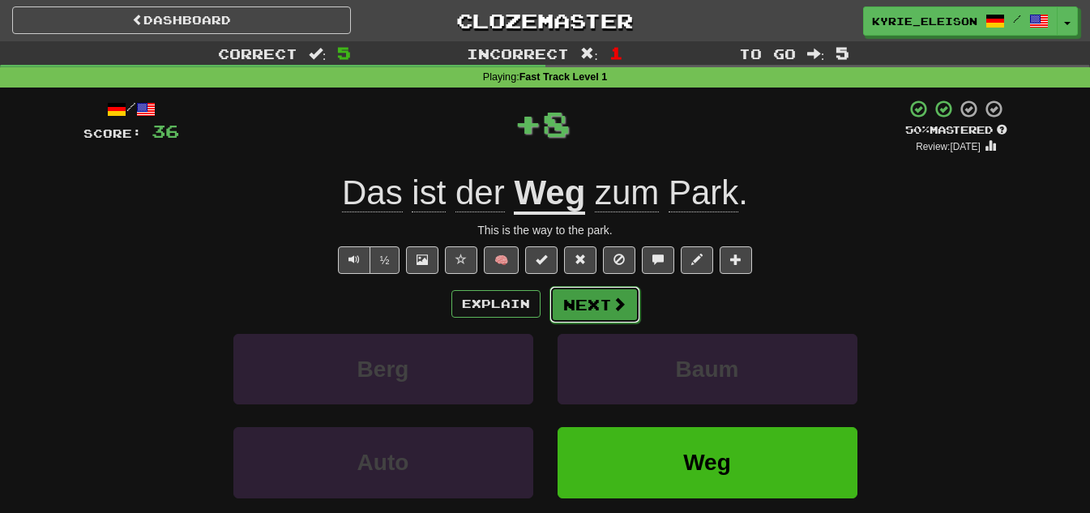
click at [623, 310] on span at bounding box center [619, 303] width 15 height 15
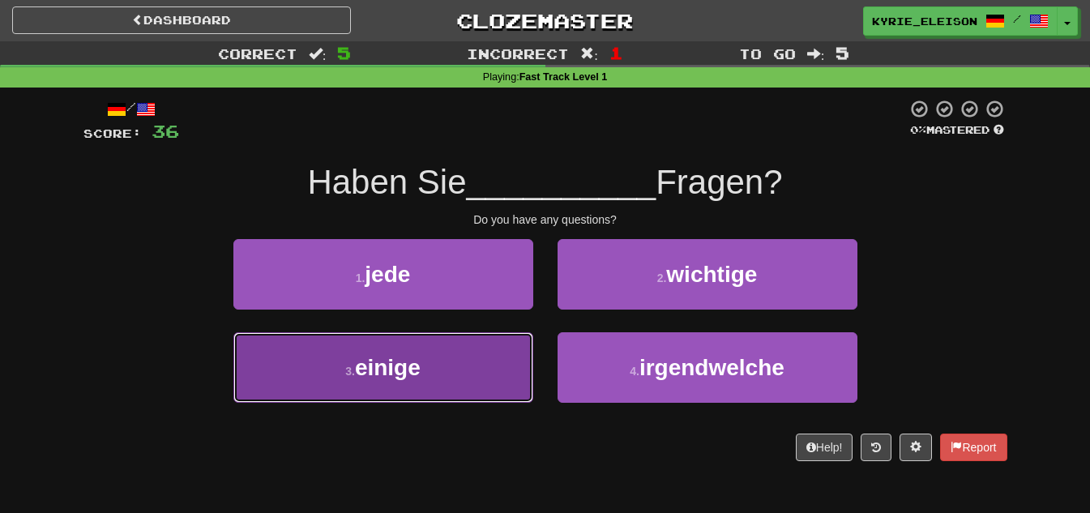
click at [487, 378] on button "3 . einige" at bounding box center [383, 367] width 300 height 70
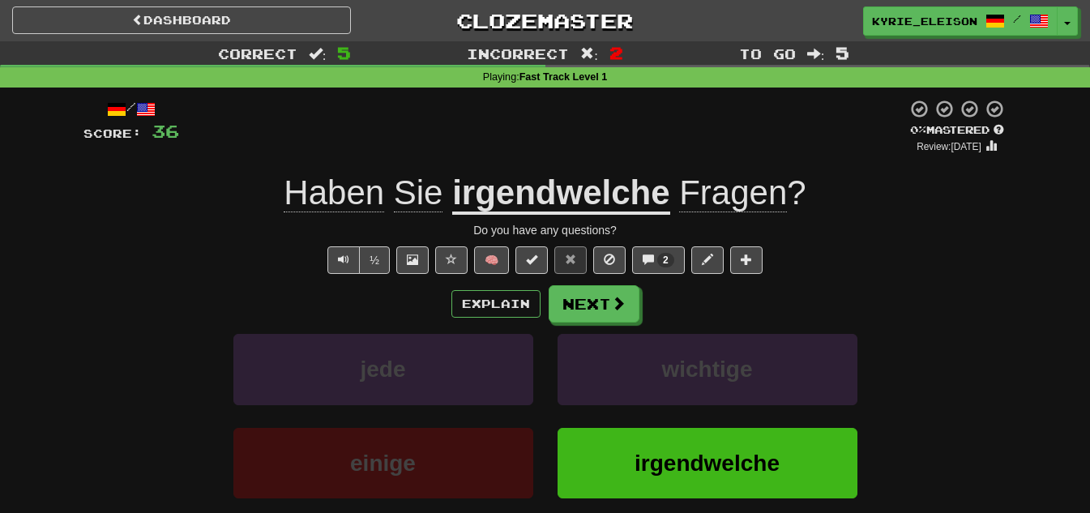
click at [522, 197] on u "irgendwelche" at bounding box center [560, 193] width 217 height 41
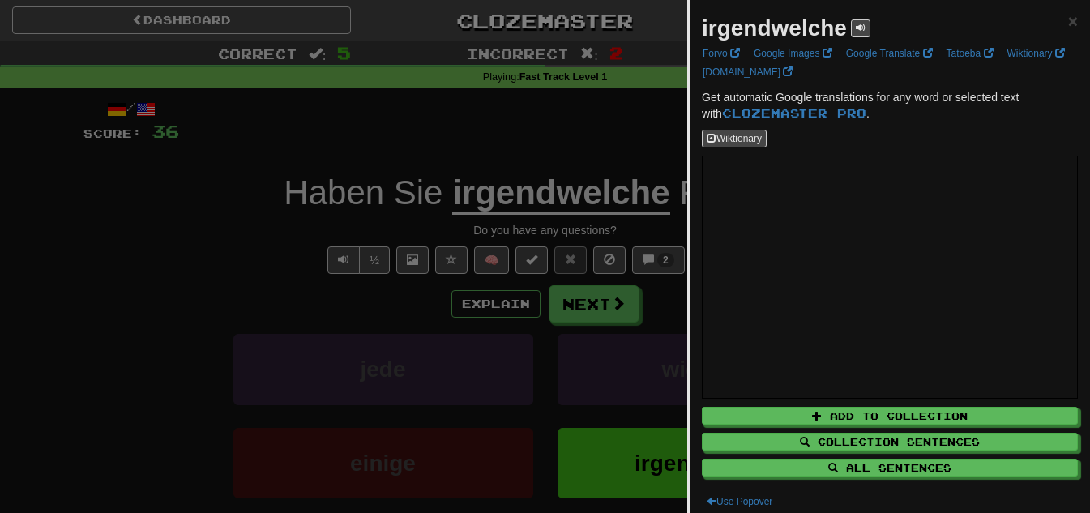
click at [554, 79] on div at bounding box center [545, 256] width 1090 height 513
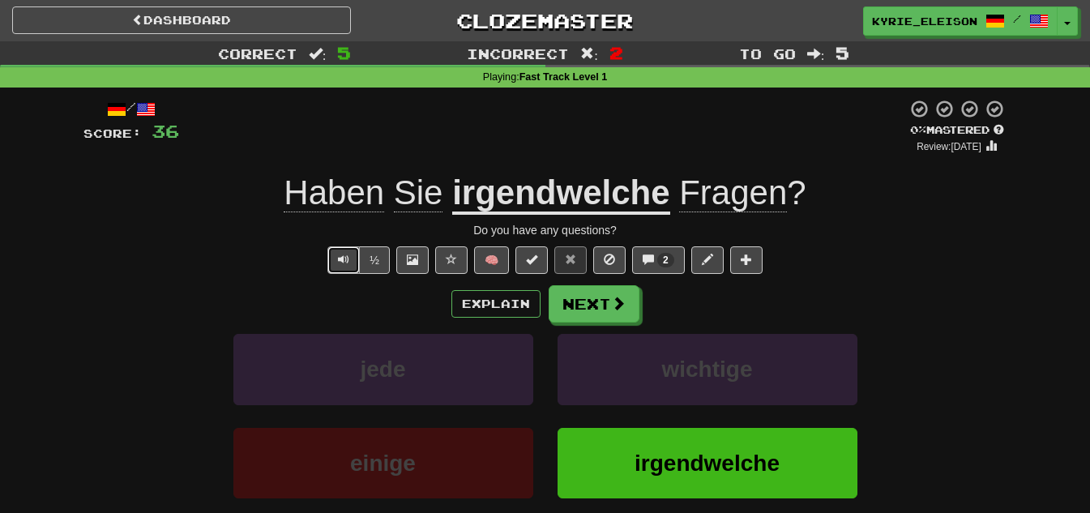
click at [335, 260] on button "Text-to-speech controls" at bounding box center [343, 260] width 32 height 28
click at [623, 306] on span at bounding box center [619, 303] width 15 height 15
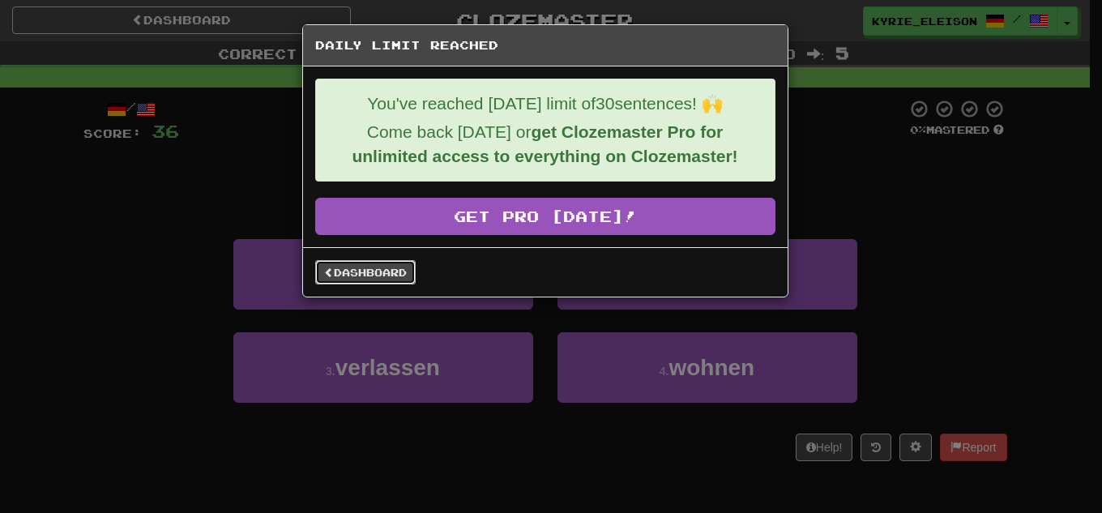
click at [370, 270] on link "Dashboard" at bounding box center [365, 272] width 100 height 24
